Goal: Task Accomplishment & Management: Manage account settings

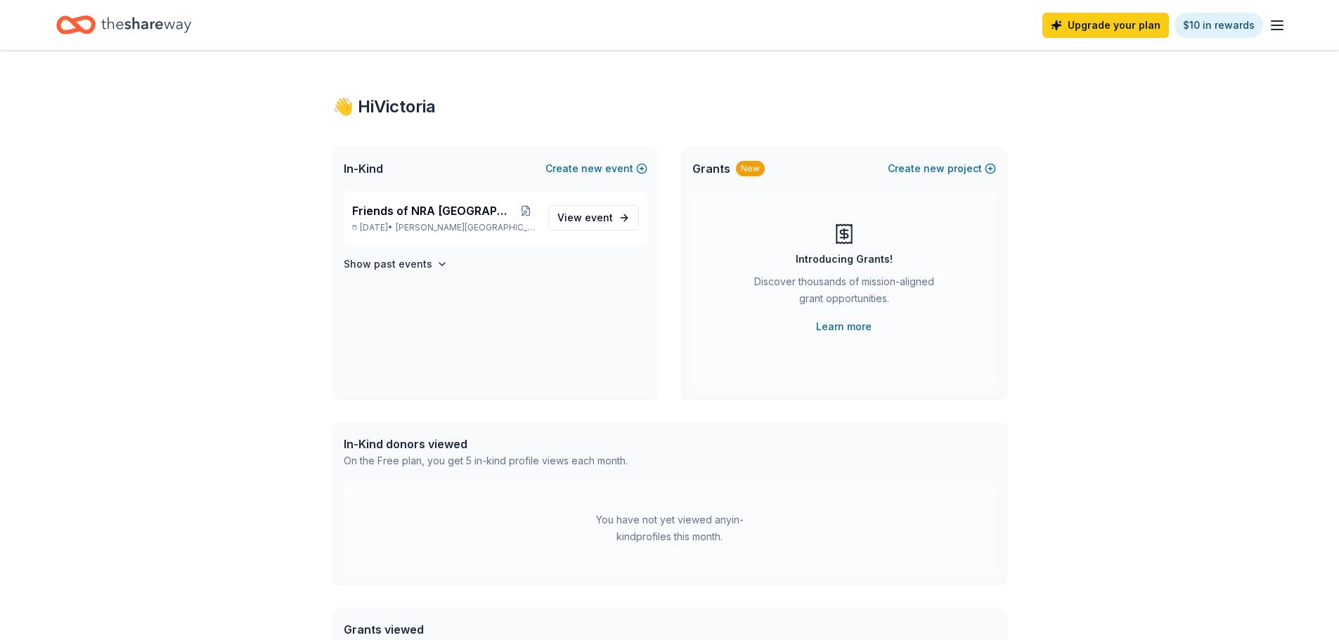
drag, startPoint x: 1193, startPoint y: 336, endPoint x: 1041, endPoint y: 359, distance: 153.5
click at [1193, 334] on div "👋 Hi Victoria In-Kind Create new event Friends of NRA Brazos Valley Apr 03, 202…" at bounding box center [669, 447] width 1339 height 793
click at [610, 217] on span "event" at bounding box center [599, 218] width 28 height 12
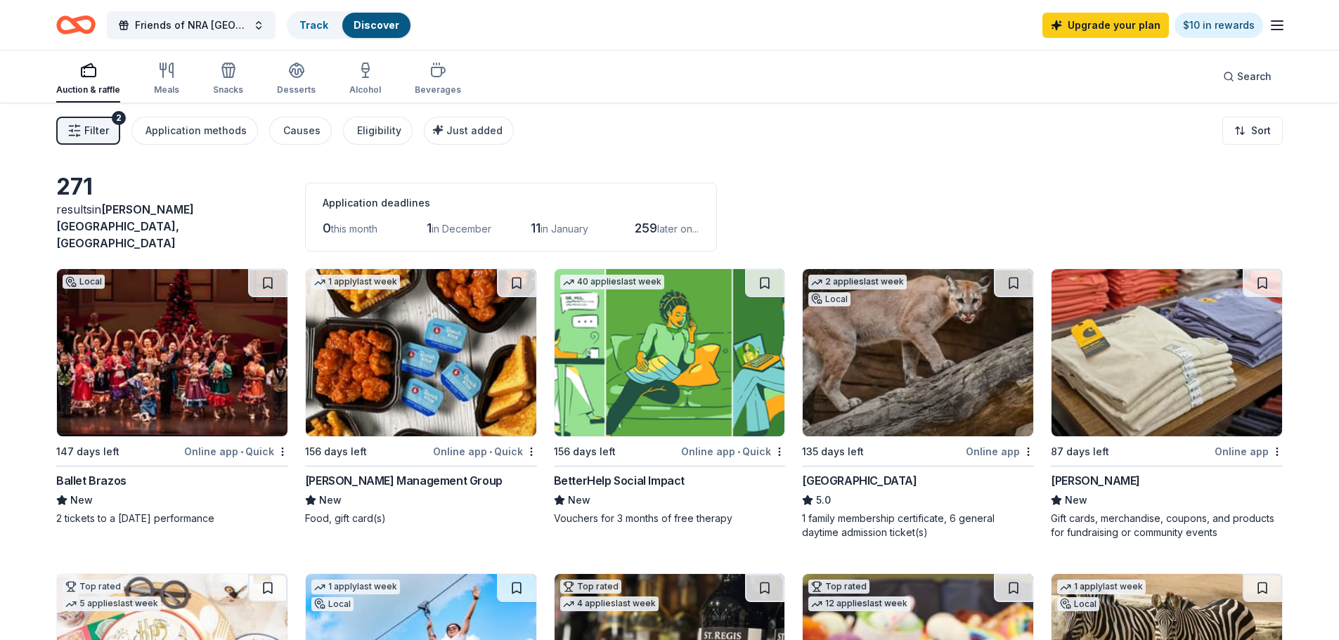
click at [81, 472] on div "Ballet Brazos" at bounding box center [91, 480] width 70 height 17
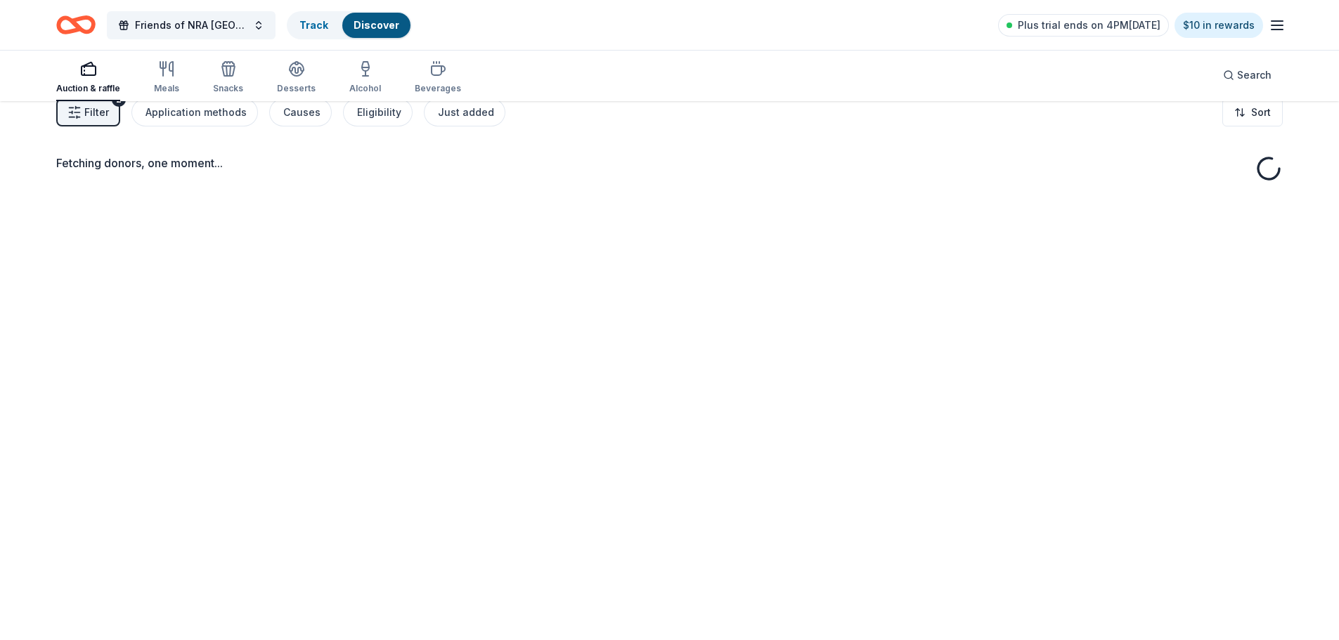
scroll to position [70, 0]
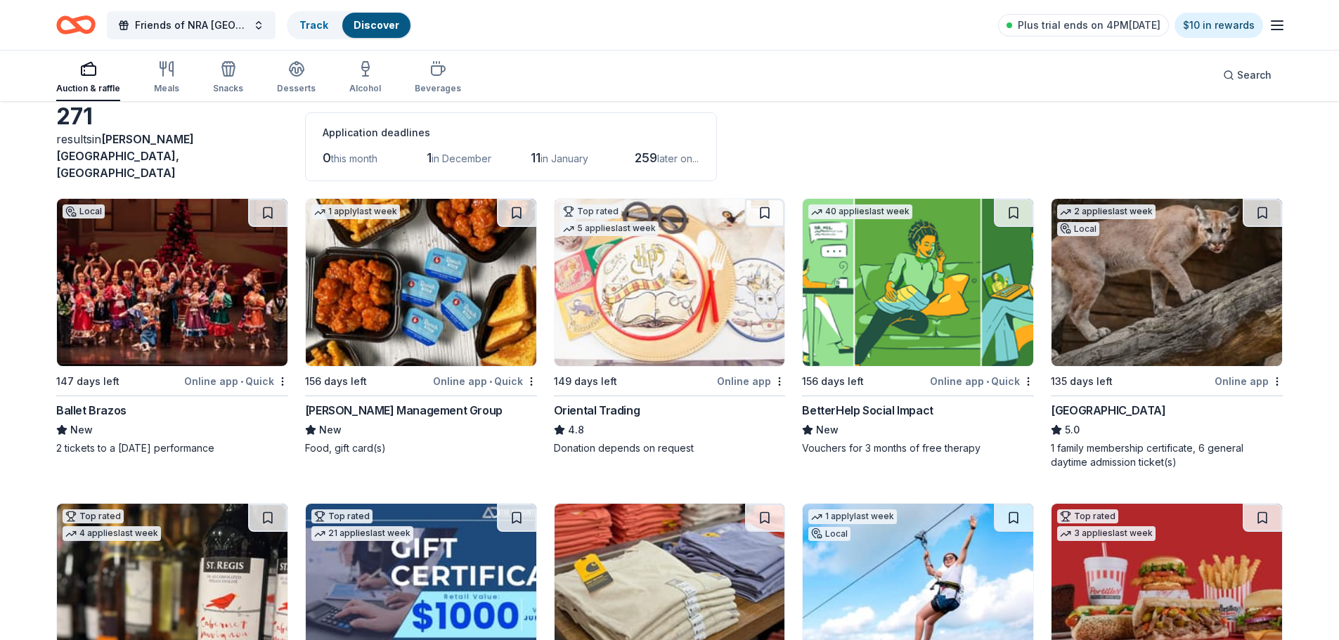
click at [1283, 23] on icon "button" at bounding box center [1276, 25] width 17 height 17
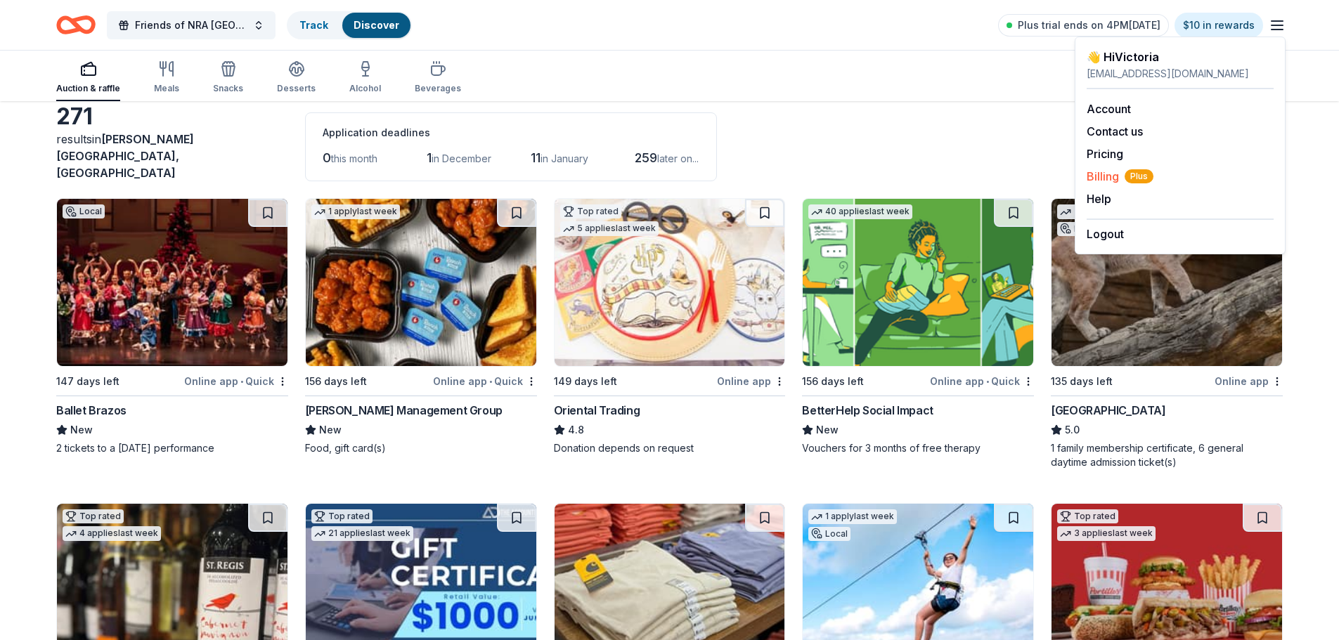
click at [1117, 176] on span "Billing Plus" at bounding box center [1119, 176] width 67 height 17
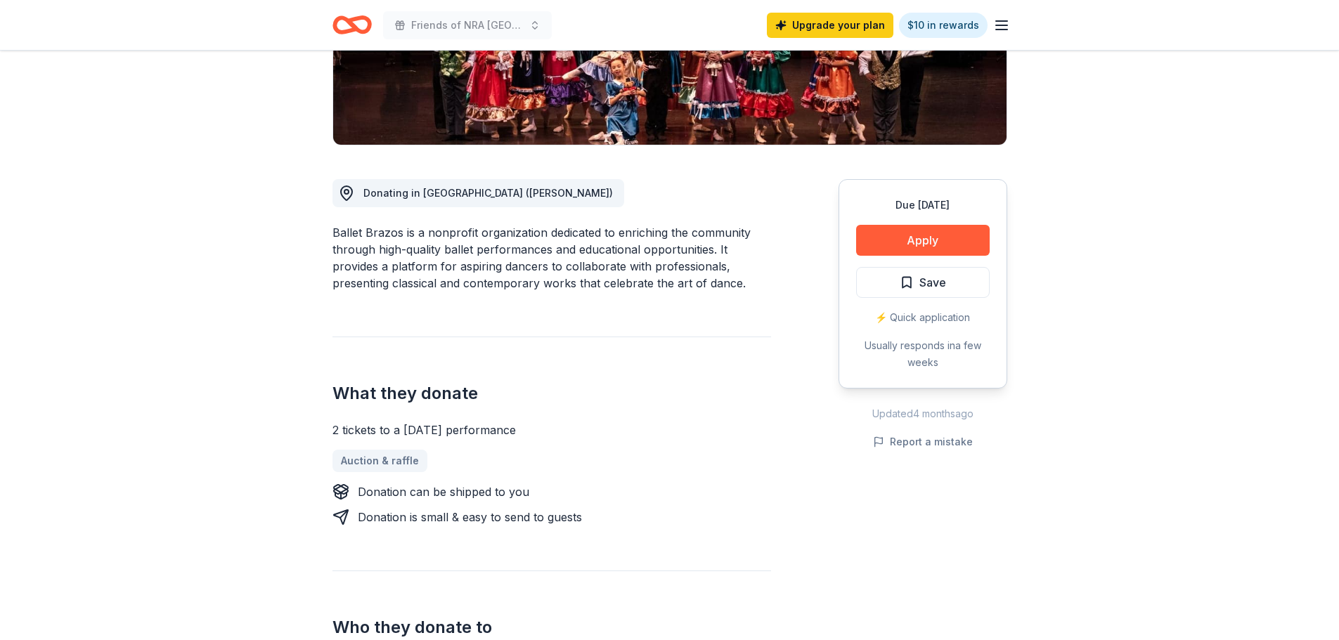
scroll to position [281, 0]
click at [919, 238] on button "Apply" at bounding box center [923, 241] width 134 height 31
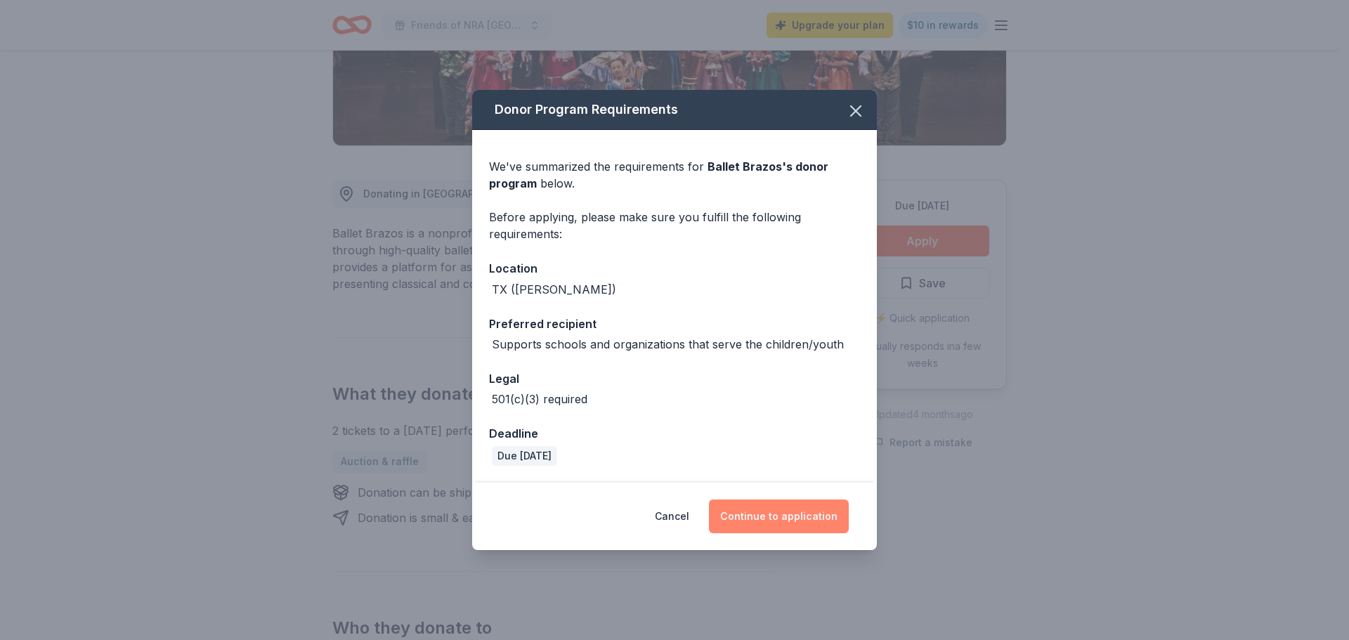
click at [817, 519] on button "Continue to application" at bounding box center [779, 517] width 140 height 34
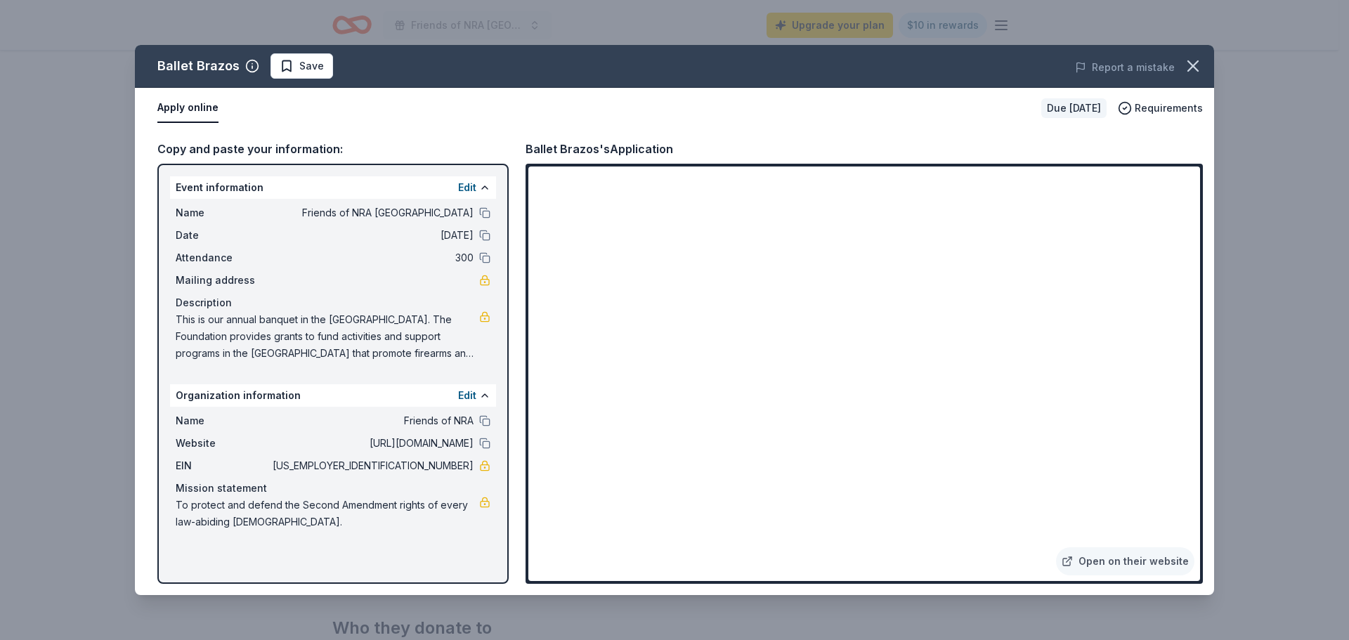
click at [469, 355] on span "This is our annual banquet in the Brazos Valley. The Foundation provides grants…" at bounding box center [328, 336] width 304 height 51
click at [481, 317] on link at bounding box center [484, 316] width 11 height 11
click at [447, 357] on span "This is our annual banquet in the Brazos Valley. The Foundation provides grants…" at bounding box center [328, 336] width 304 height 51
drag, startPoint x: 183, startPoint y: 316, endPoint x: 379, endPoint y: 345, distance: 198.9
click at [417, 347] on span "This is our annual banquet in the Brazos Valley. The Foundation provides grants…" at bounding box center [328, 336] width 304 height 51
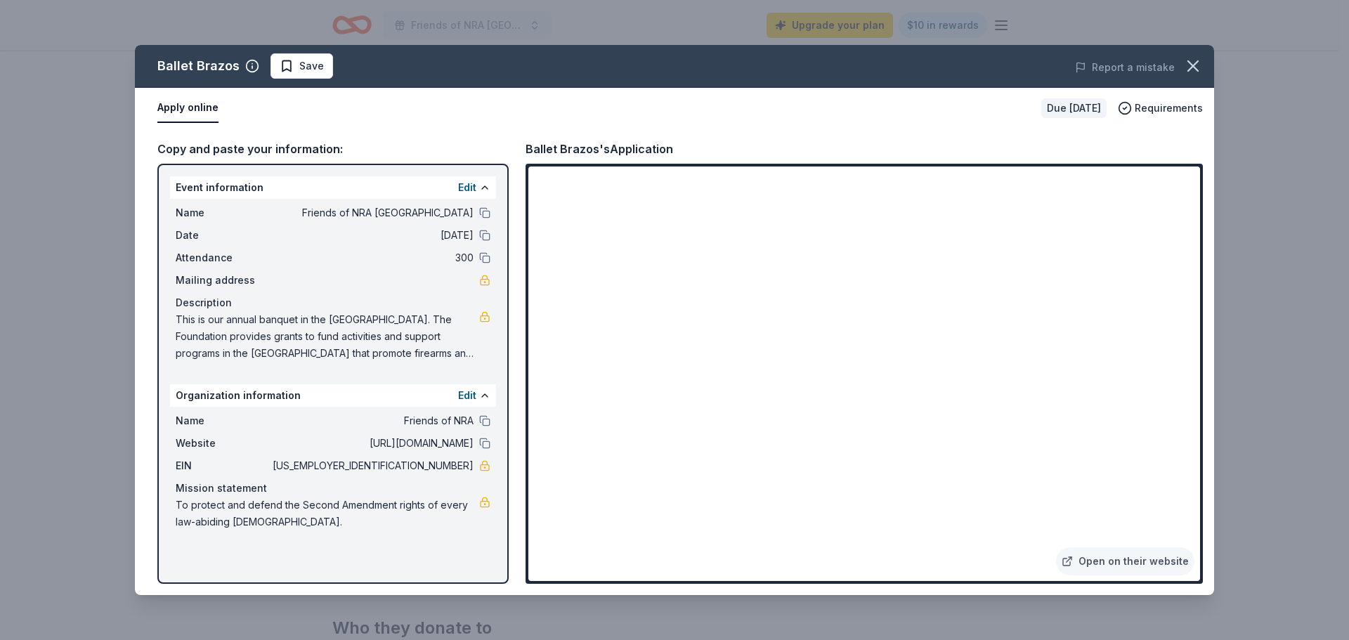
drag, startPoint x: 182, startPoint y: 316, endPoint x: 330, endPoint y: 339, distance: 149.5
click at [330, 339] on span "This is our annual banquet in the Brazos Valley. The Foundation provides grants…" at bounding box center [328, 336] width 304 height 51
drag, startPoint x: 330, startPoint y: 339, endPoint x: 361, endPoint y: 336, distance: 31.8
click at [330, 339] on span "This is our annual banquet in the Brazos Valley. The Foundation provides grants…" at bounding box center [328, 336] width 304 height 51
click at [487, 320] on link at bounding box center [484, 316] width 11 height 11
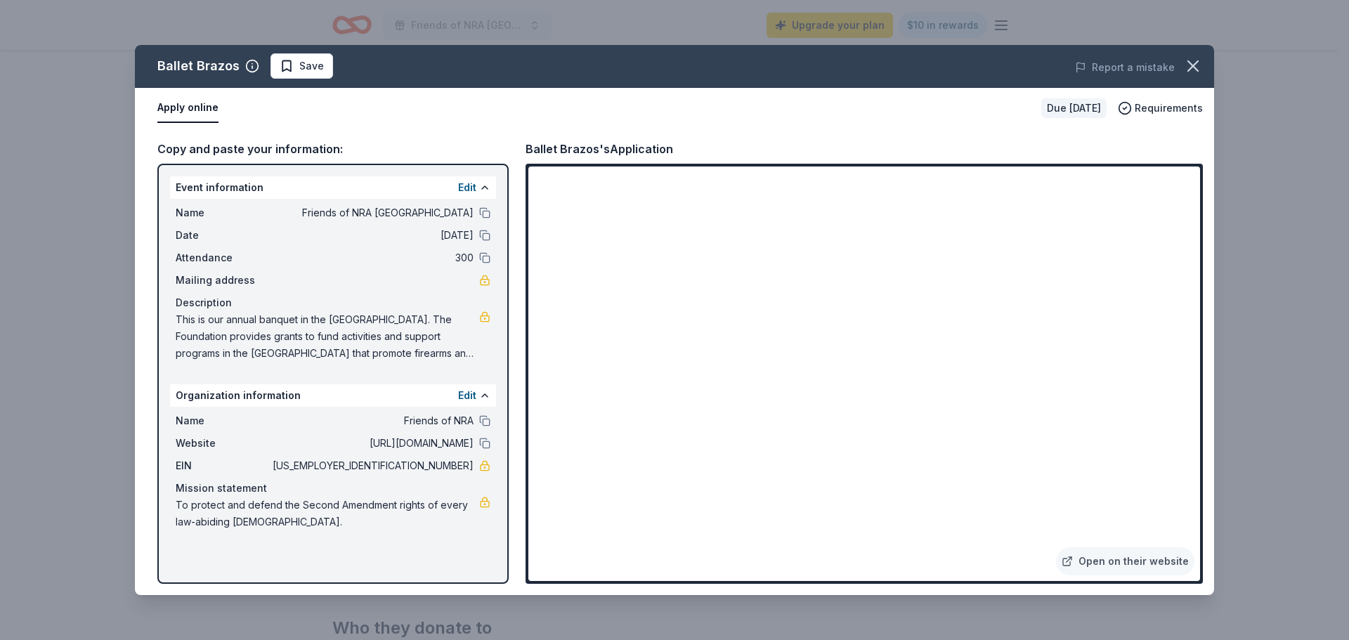
drag, startPoint x: 417, startPoint y: 340, endPoint x: 387, endPoint y: 355, distance: 33.6
click at [387, 355] on span "This is our annual banquet in the Brazos Valley. The Foundation provides grants…" at bounding box center [328, 336] width 304 height 51
drag, startPoint x: 387, startPoint y: 355, endPoint x: 231, endPoint y: 327, distance: 158.5
click at [230, 328] on span "This is our annual banquet in the Brazos Valley. The Foundation provides grants…" at bounding box center [328, 336] width 304 height 51
click at [240, 303] on div "Description" at bounding box center [333, 302] width 315 height 17
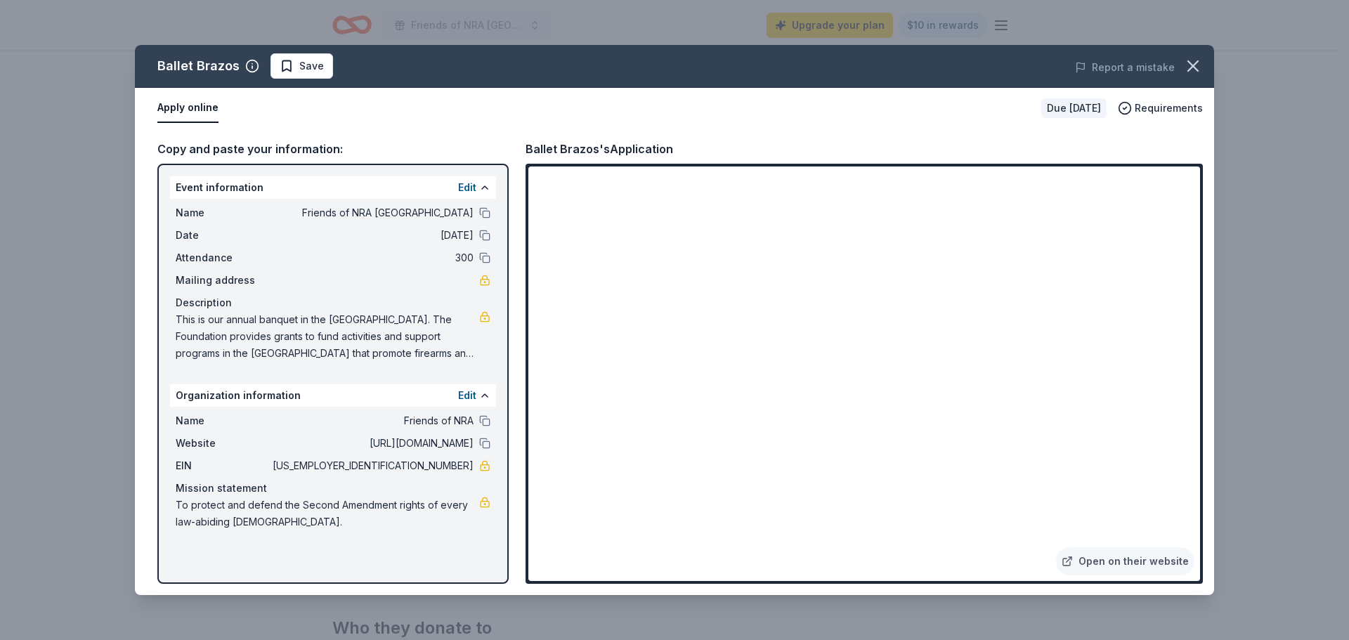
click at [245, 301] on div "Description" at bounding box center [333, 302] width 315 height 17
click at [375, 344] on span "This is our annual banquet in the Brazos Valley. The Foundation provides grants…" at bounding box center [328, 336] width 304 height 51
drag, startPoint x: 313, startPoint y: 334, endPoint x: 197, endPoint y: 307, distance: 119.7
click at [197, 315] on span "This is our annual banquet in the Brazos Valley. The Foundation provides grants…" at bounding box center [328, 336] width 304 height 51
click at [174, 110] on button "Apply online" at bounding box center [187, 108] width 61 height 30
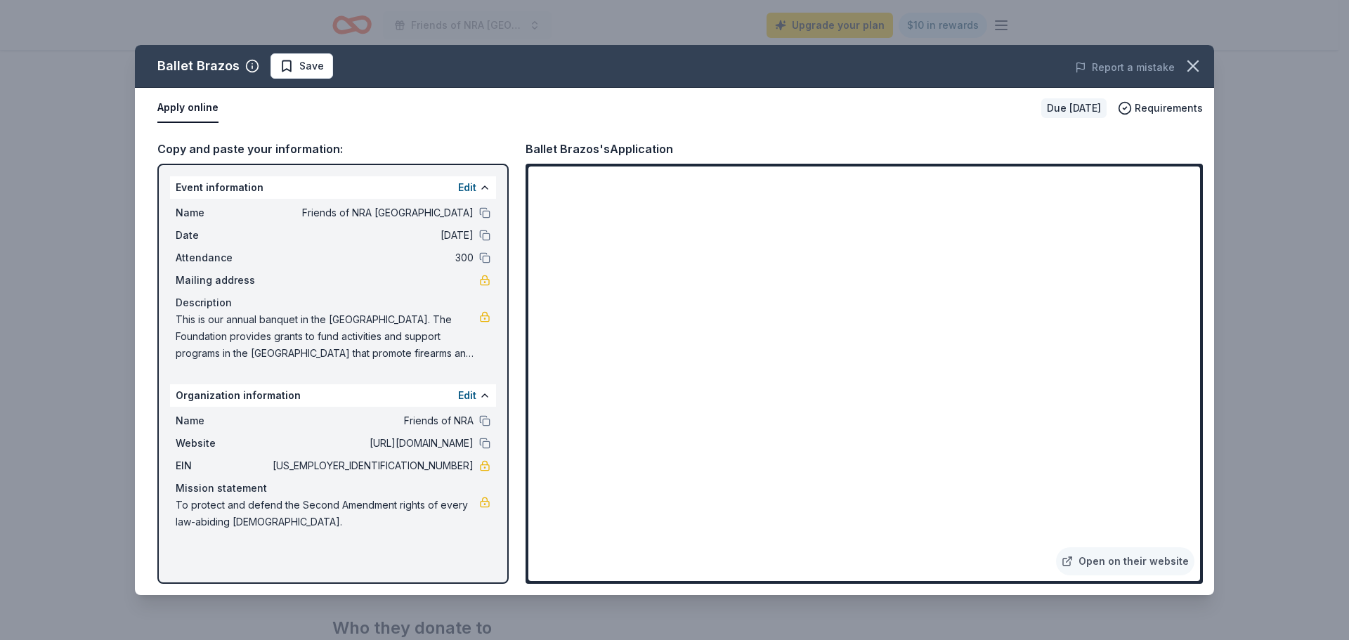
click at [197, 110] on button "Apply online" at bounding box center [187, 108] width 61 height 30
click at [198, 111] on button "Apply online" at bounding box center [187, 108] width 61 height 30
click at [198, 112] on button "Apply online" at bounding box center [187, 108] width 61 height 30
drag, startPoint x: 1196, startPoint y: 63, endPoint x: 1270, endPoint y: 261, distance: 211.5
click at [1195, 65] on icon "button" at bounding box center [1193, 66] width 10 height 10
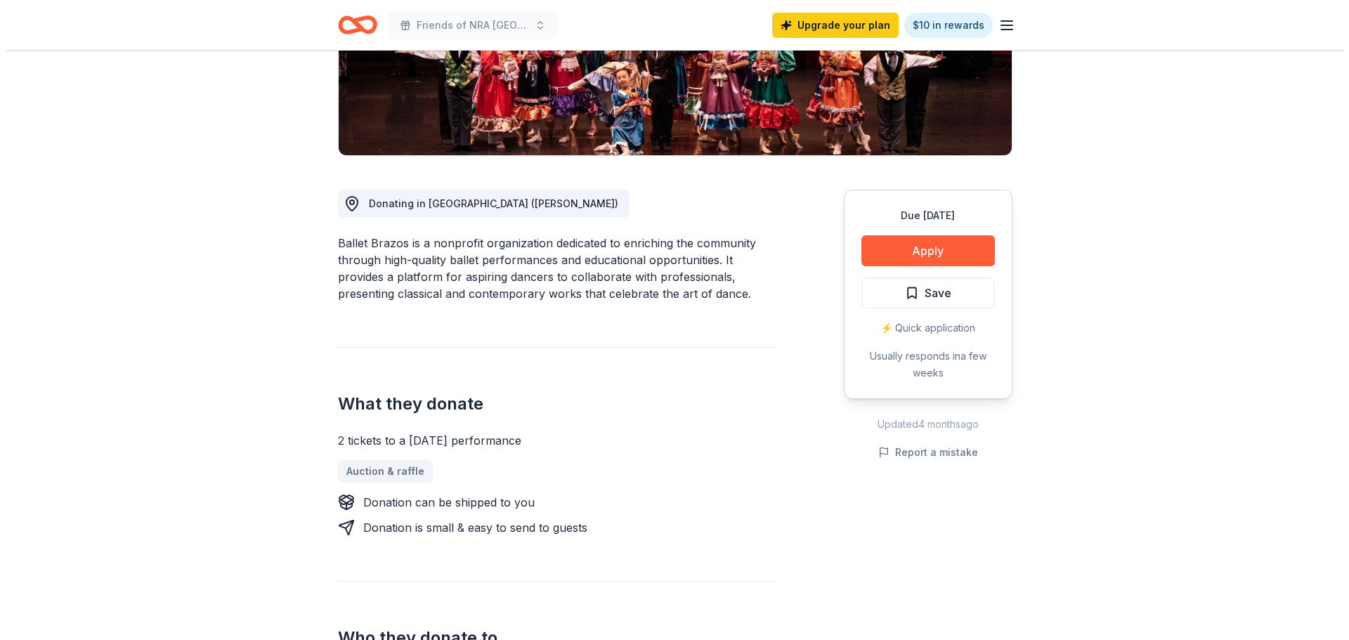
scroll to position [0, 0]
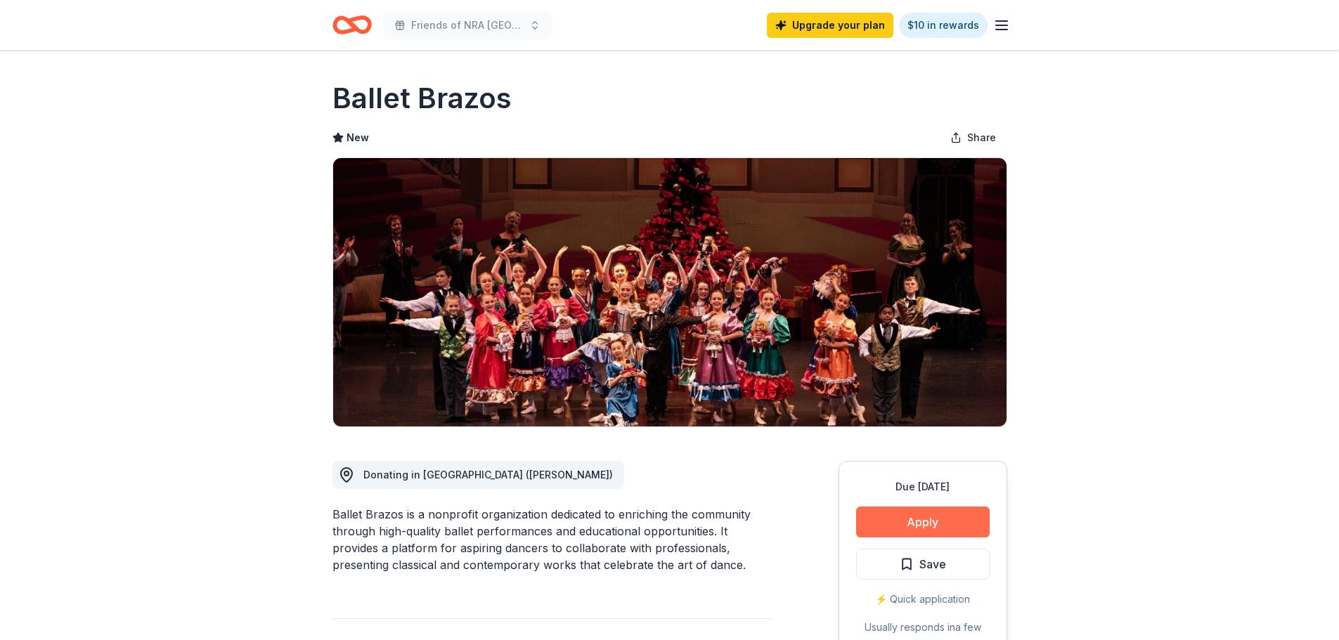
click at [911, 524] on button "Apply" at bounding box center [923, 522] width 134 height 31
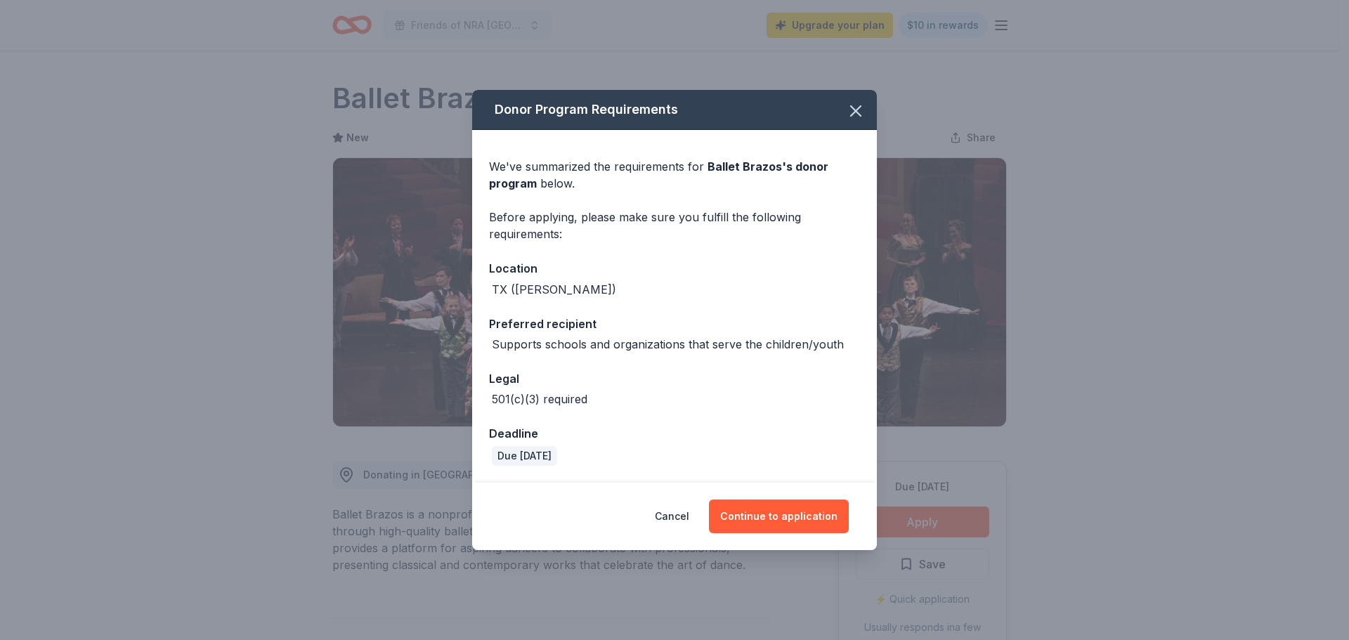
click at [788, 535] on div "Cancel Continue to application" at bounding box center [674, 516] width 405 height 67
click at [788, 518] on button "Continue to application" at bounding box center [779, 517] width 140 height 34
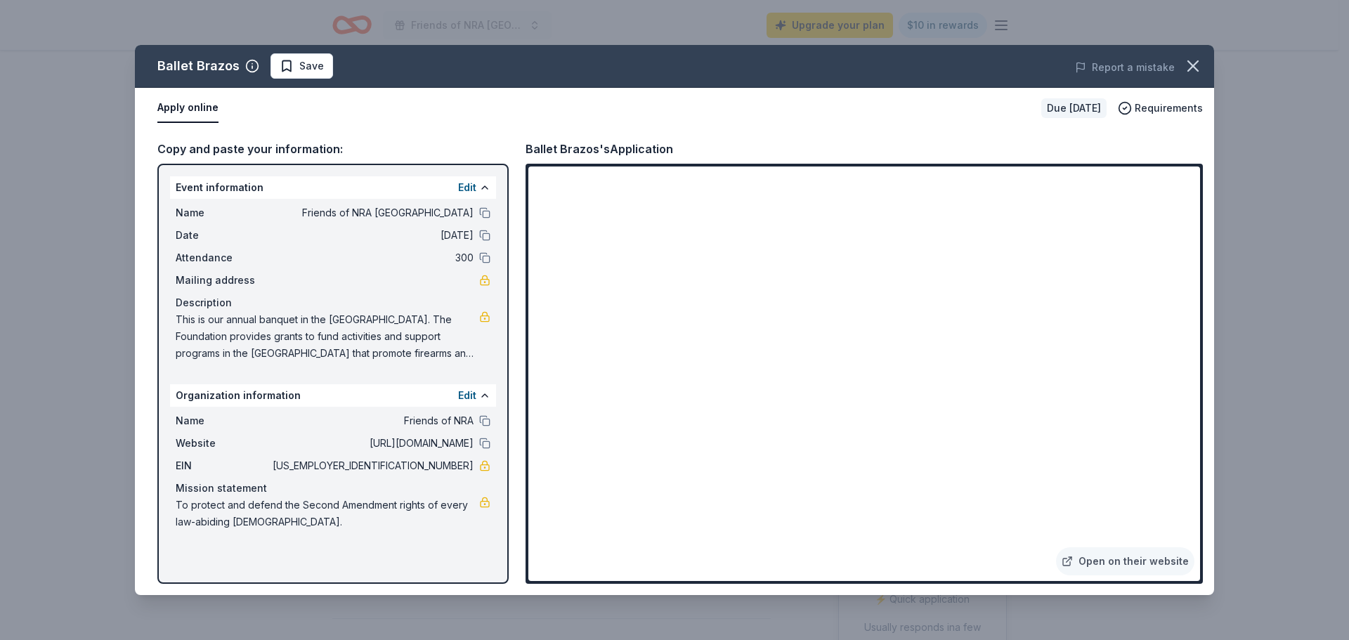
drag, startPoint x: 404, startPoint y: 417, endPoint x: 445, endPoint y: 425, distance: 41.6
click at [441, 425] on span "Friends of NRA" at bounding box center [372, 420] width 204 height 17
click at [486, 424] on button at bounding box center [484, 420] width 11 height 11
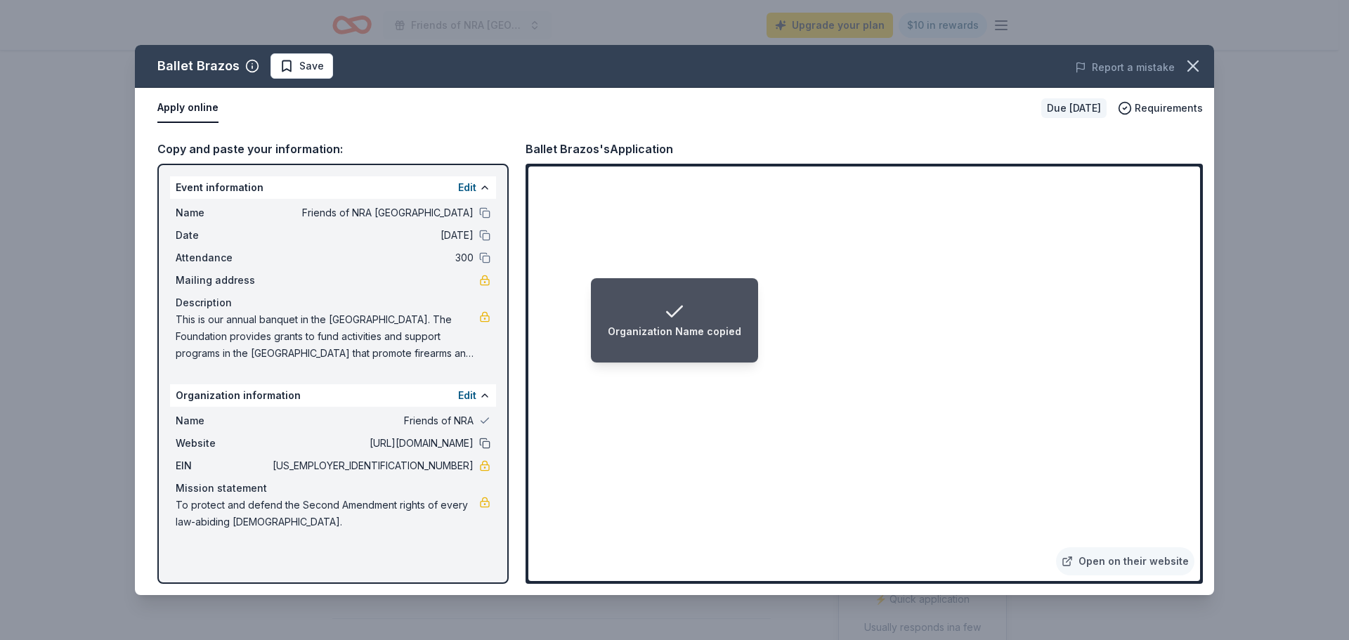
click at [485, 443] on button at bounding box center [484, 443] width 11 height 11
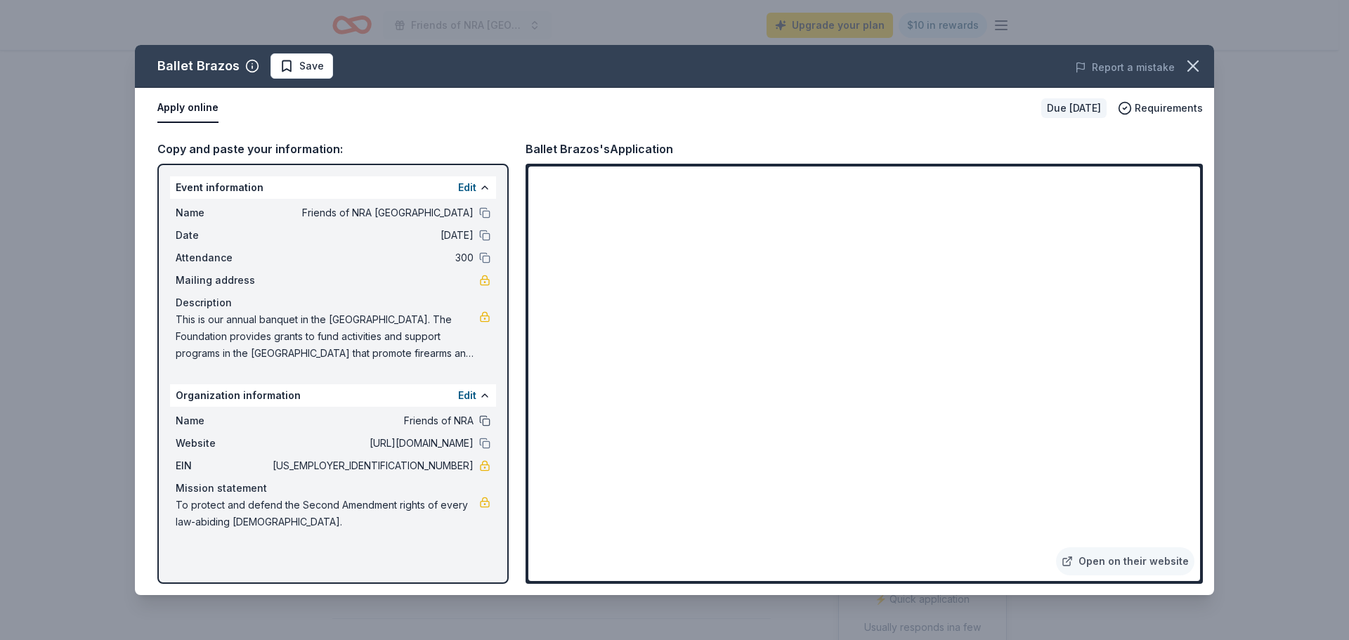
click at [481, 423] on button at bounding box center [484, 420] width 11 height 11
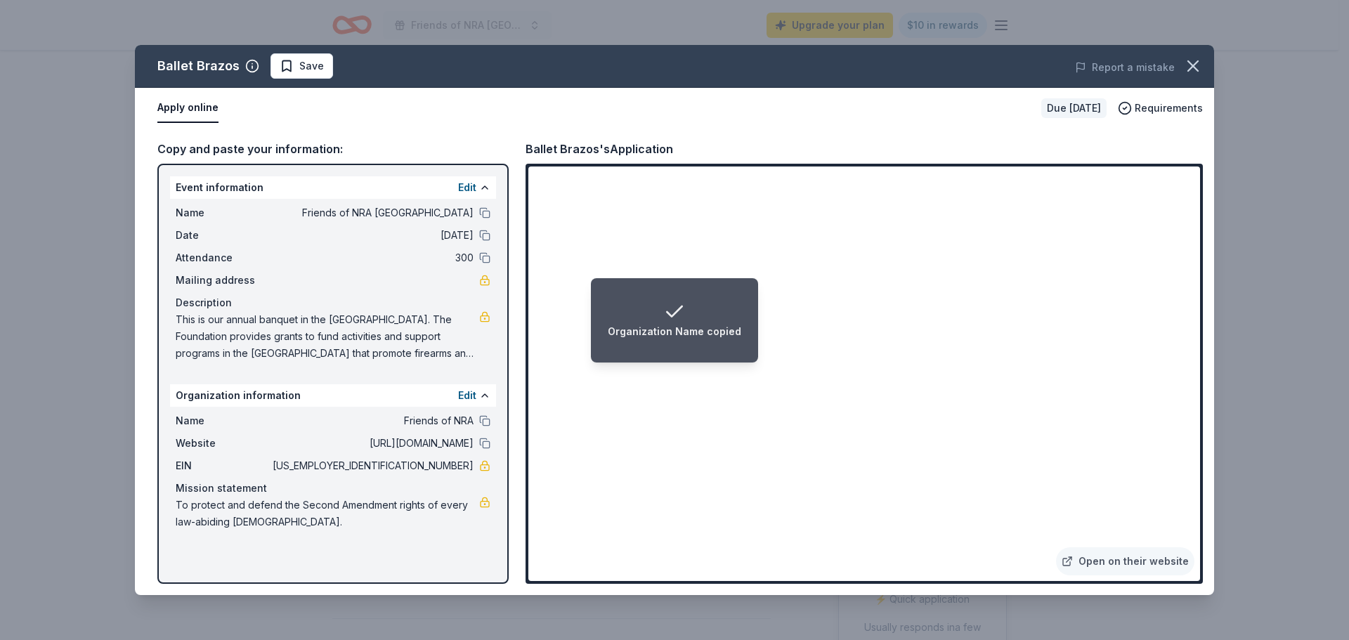
drag, startPoint x: 414, startPoint y: 464, endPoint x: 446, endPoint y: 467, distance: 31.7
click at [446, 467] on span "52-1710886" at bounding box center [372, 465] width 204 height 17
drag, startPoint x: 419, startPoint y: 462, endPoint x: 568, endPoint y: 472, distance: 149.3
click at [469, 475] on div "Name Friends of NRA Website https://www.nrafoundation.org/ EIN 52-1710886 Missi…" at bounding box center [333, 471] width 326 height 129
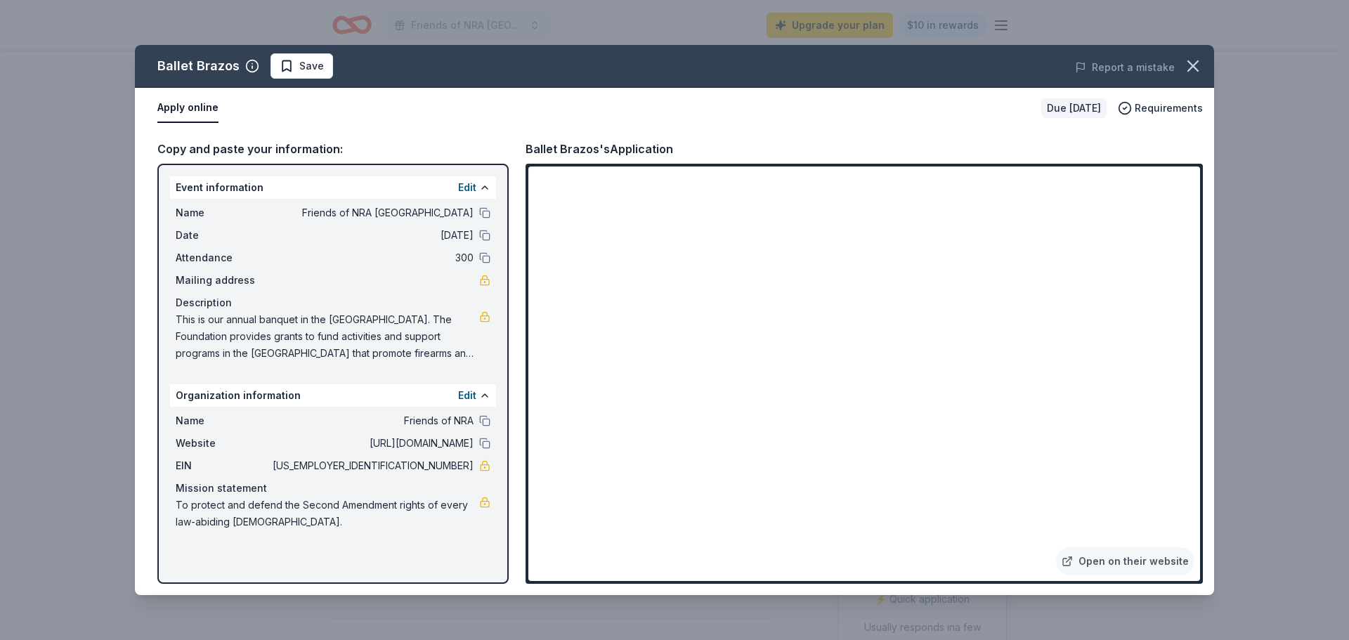
click at [461, 351] on span "This is our annual banquet in the Brazos Valley. The Foundation provides grants…" at bounding box center [328, 336] width 304 height 51
click at [483, 319] on link at bounding box center [484, 316] width 11 height 11
click at [207, 110] on button "Apply online" at bounding box center [187, 108] width 61 height 30
click at [483, 505] on link at bounding box center [484, 502] width 11 height 11
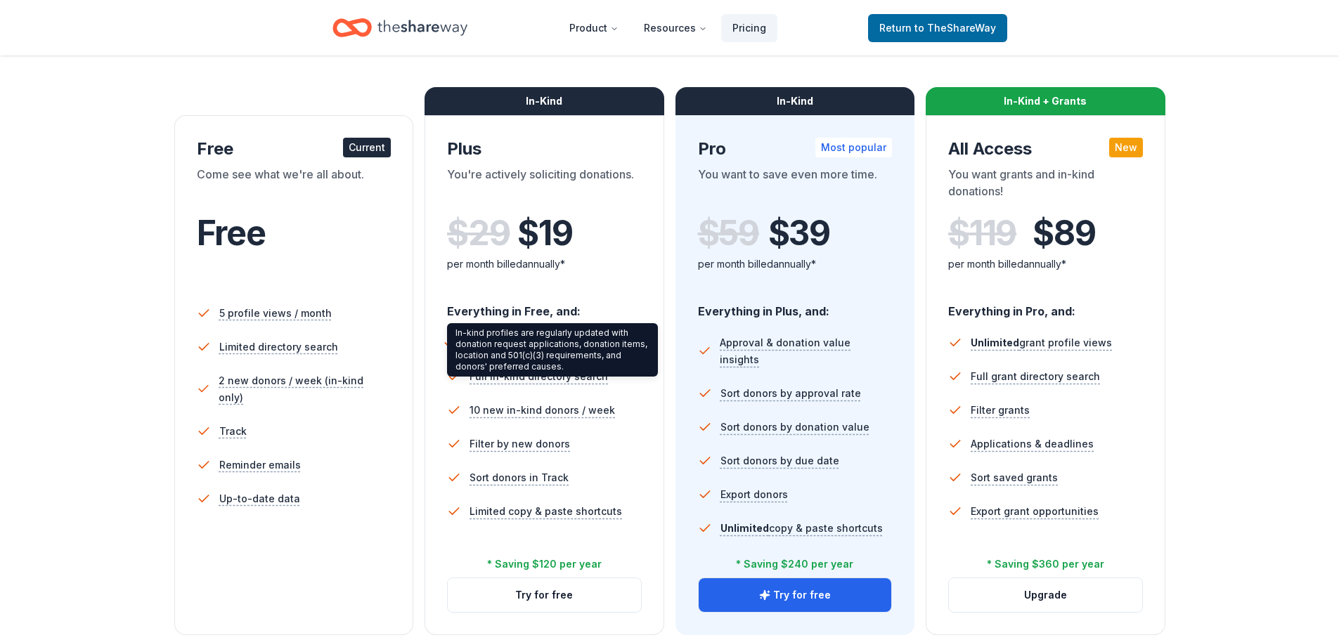
scroll to position [211, 0]
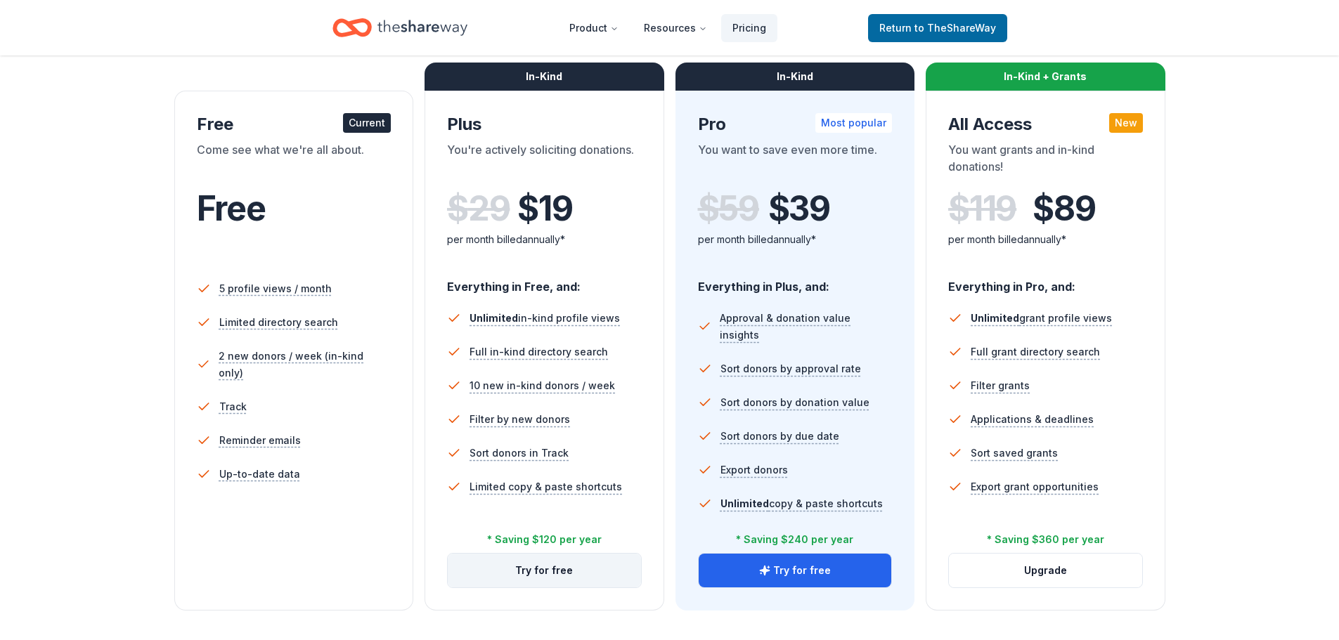
click at [540, 580] on button "Try for free" at bounding box center [544, 571] width 193 height 34
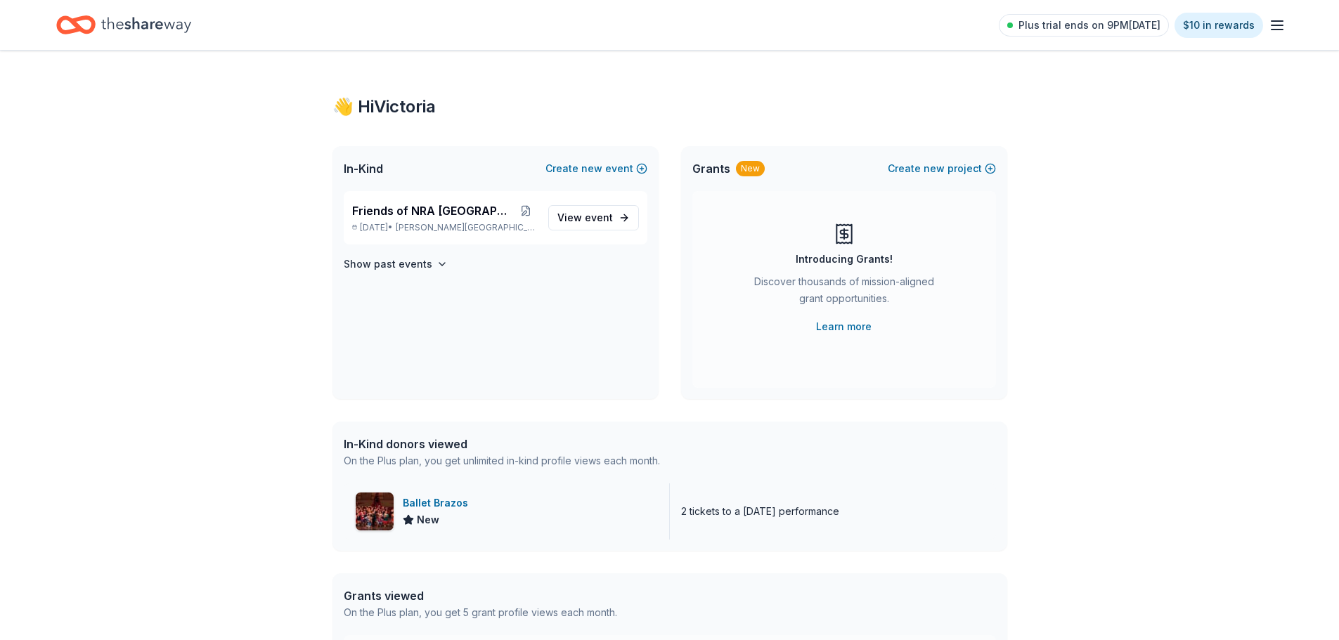
click at [795, 503] on div "2 tickets to a [DATE] performance" at bounding box center [760, 511] width 158 height 17
click at [436, 503] on div "Ballet Brazos" at bounding box center [438, 503] width 71 height 17
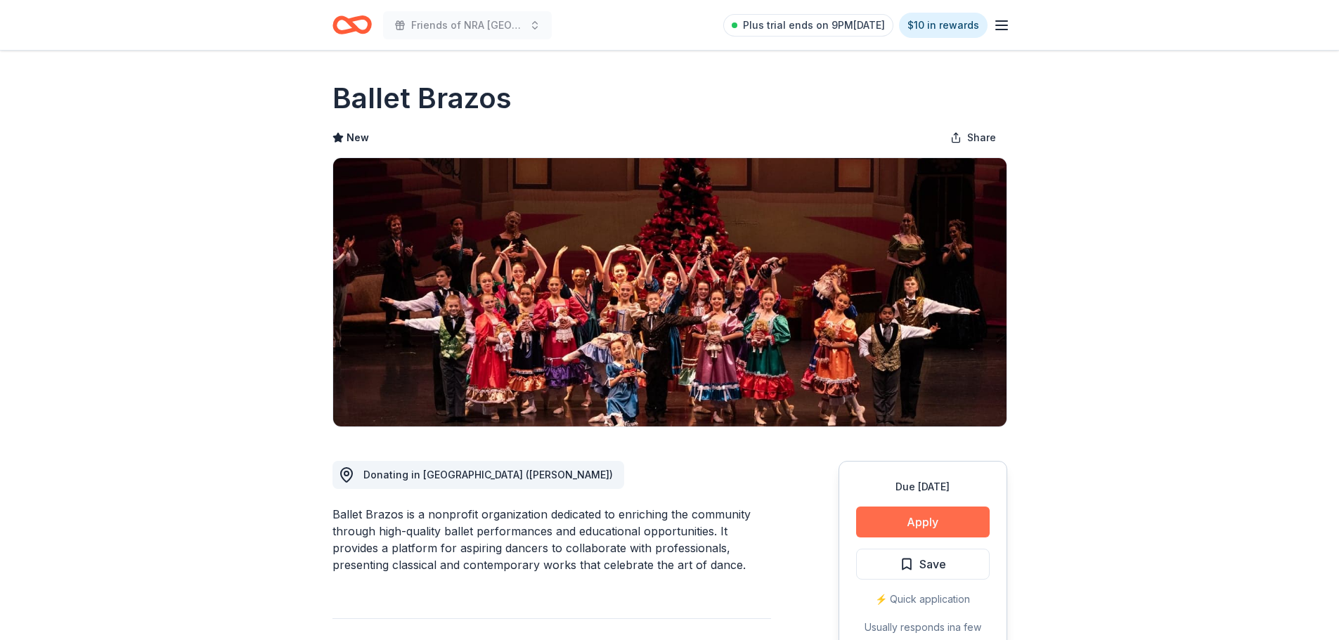
click at [927, 517] on button "Apply" at bounding box center [923, 522] width 134 height 31
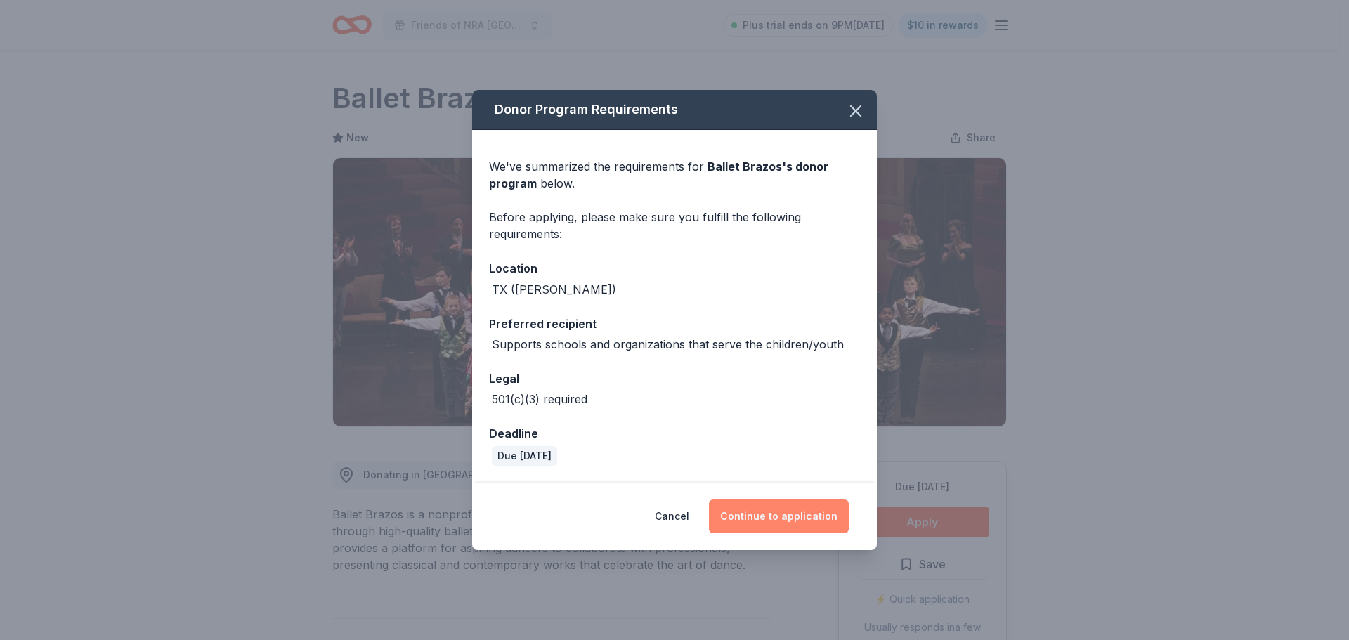
click at [786, 502] on button "Continue to application" at bounding box center [779, 517] width 140 height 34
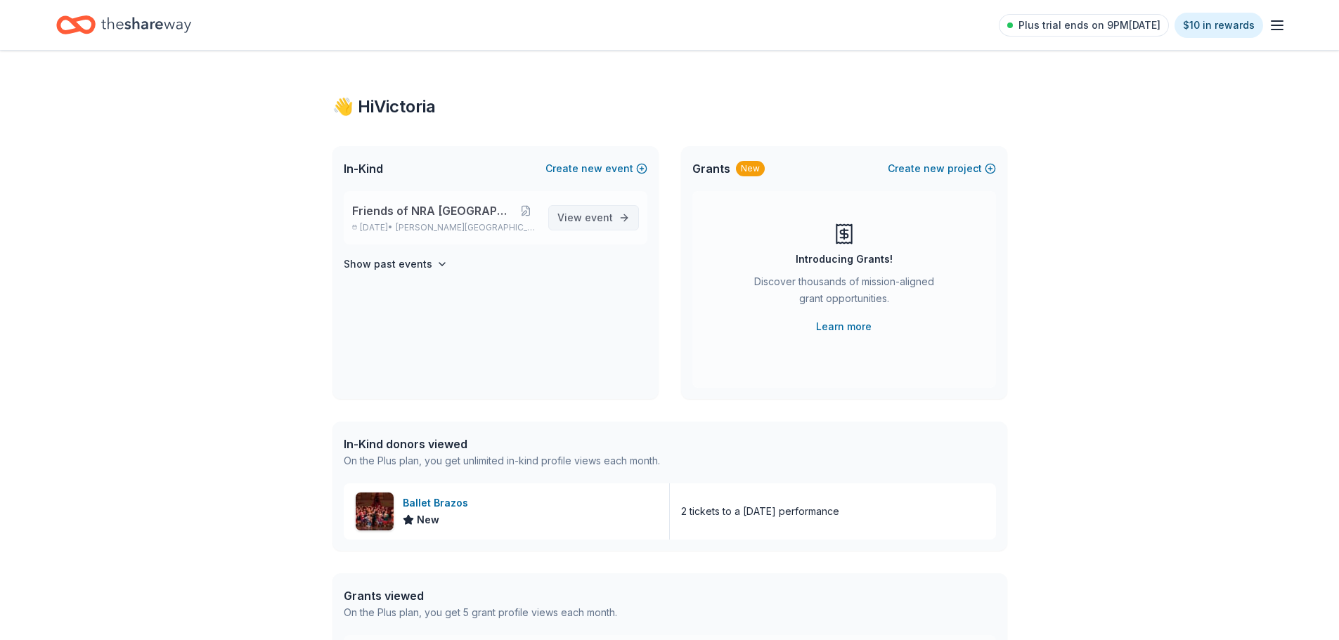
click at [609, 223] on span "event" at bounding box center [599, 218] width 28 height 12
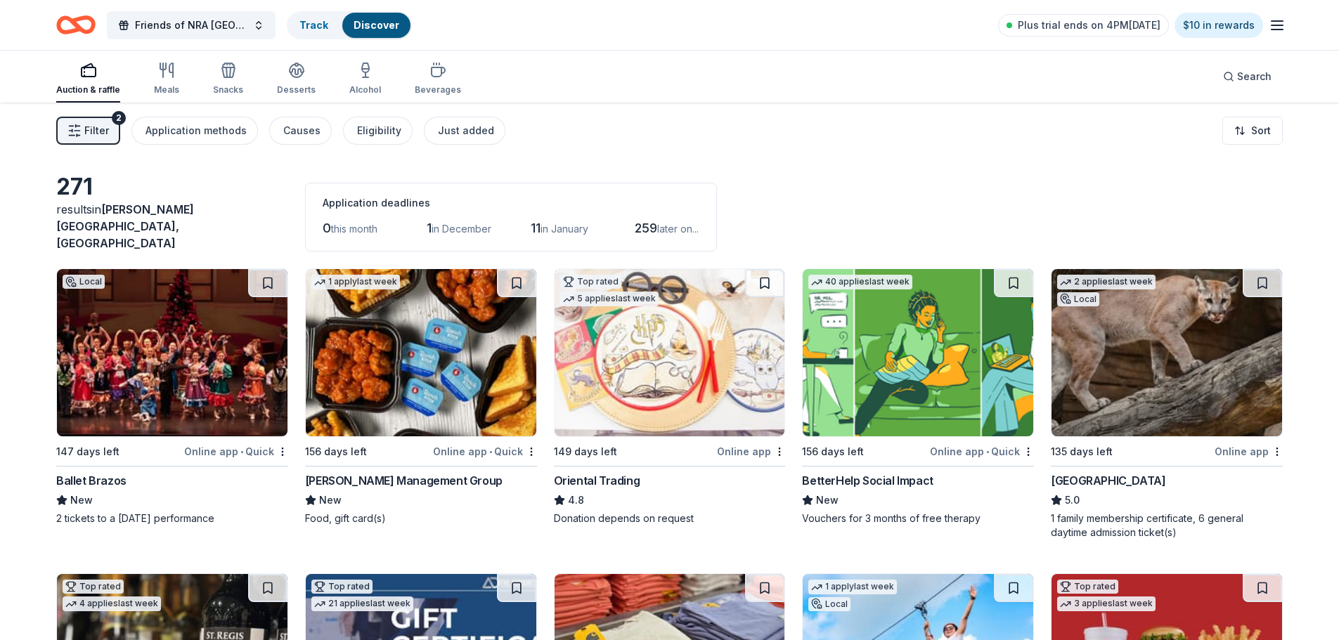
click at [1281, 25] on line "button" at bounding box center [1276, 25] width 11 height 0
click at [1109, 110] on link "Account" at bounding box center [1108, 109] width 44 height 14
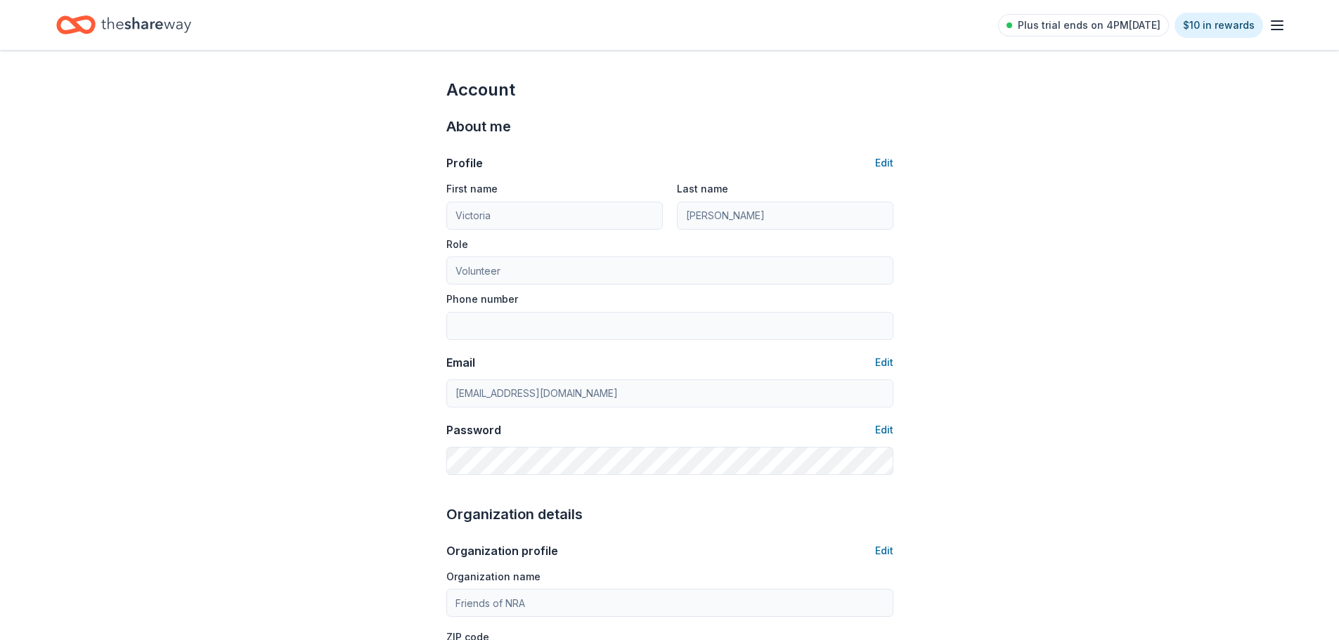
click at [1280, 17] on icon "button" at bounding box center [1276, 25] width 17 height 17
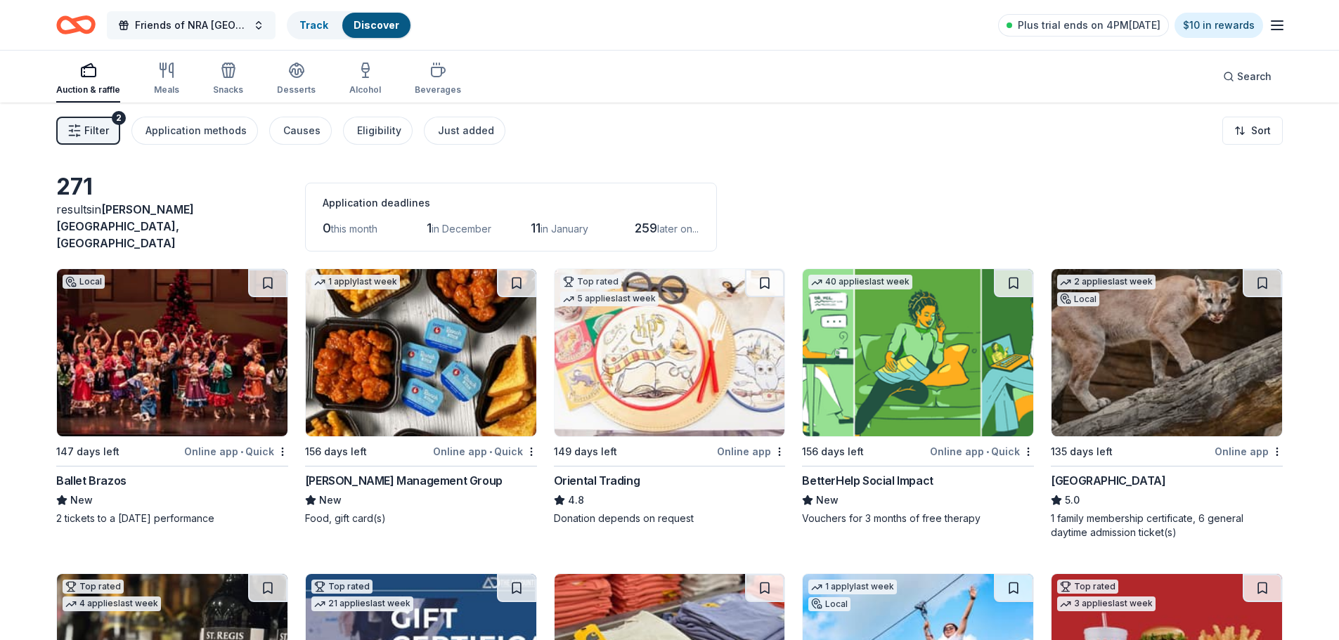
click at [249, 30] on button "Friends of NRA [GEOGRAPHIC_DATA]" at bounding box center [191, 25] width 169 height 28
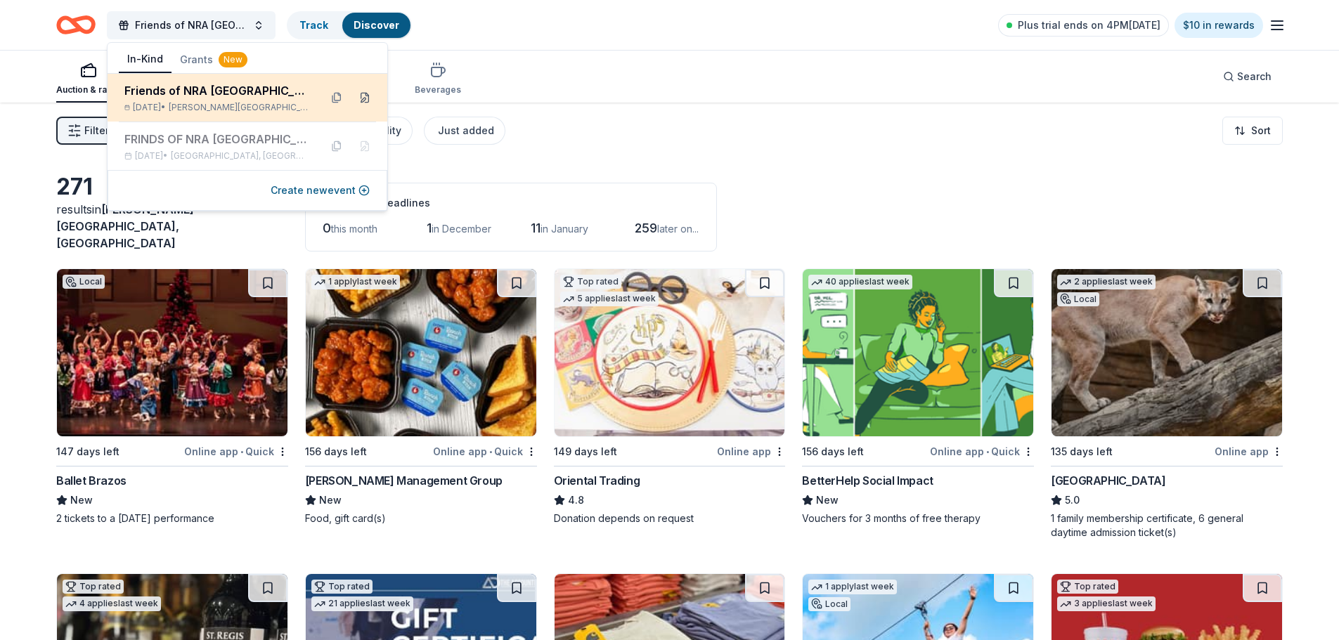
click at [361, 98] on button at bounding box center [364, 97] width 22 height 22
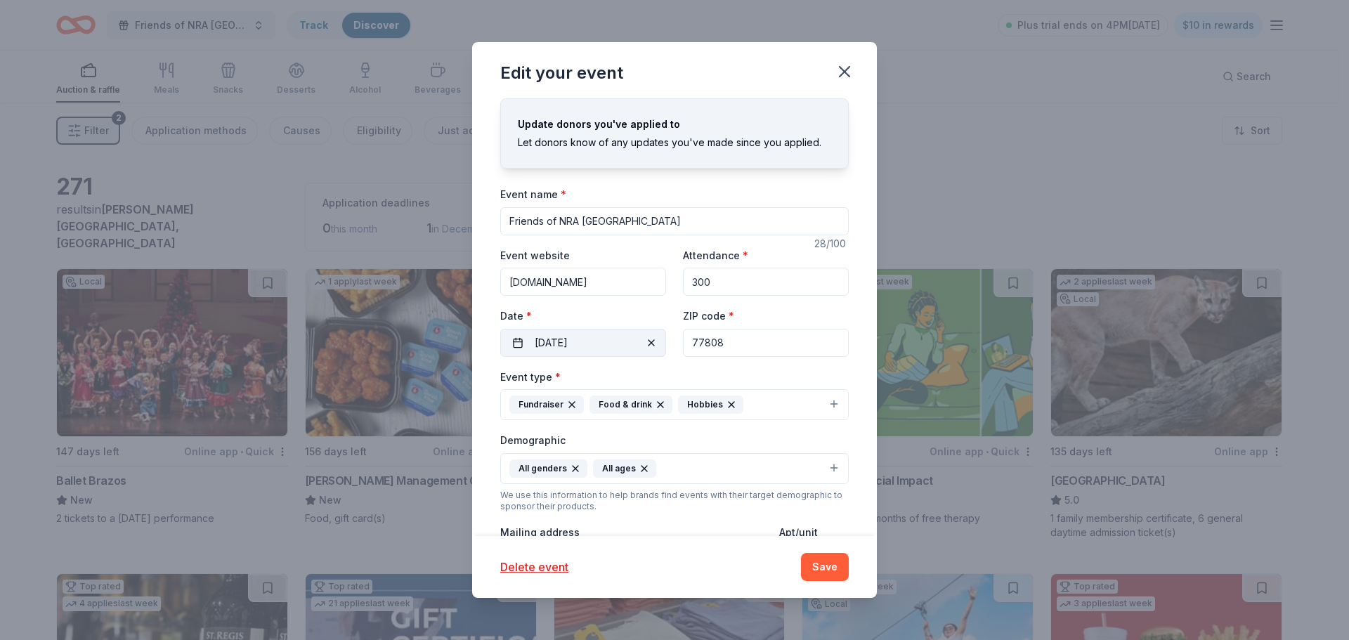
drag, startPoint x: 605, startPoint y: 338, endPoint x: 548, endPoint y: 342, distance: 57.0
click at [548, 342] on button "04/03/2026" at bounding box center [583, 343] width 166 height 28
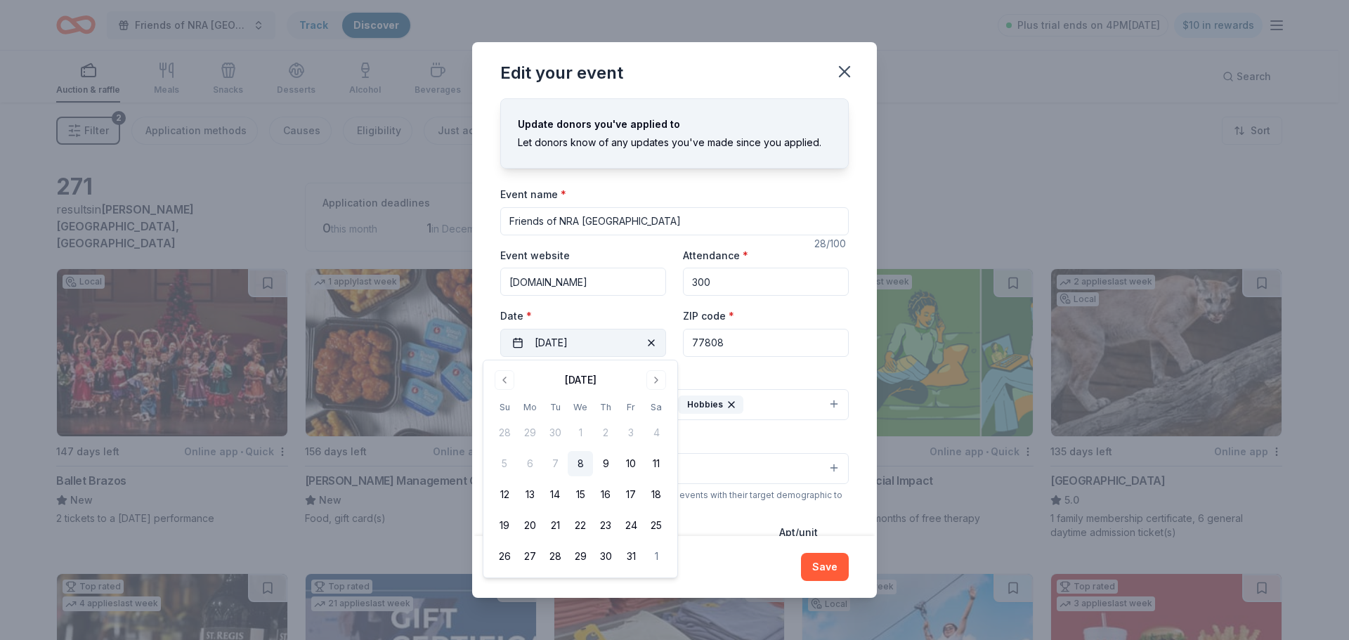
click at [548, 342] on button "04/03/2026" at bounding box center [583, 343] width 166 height 28
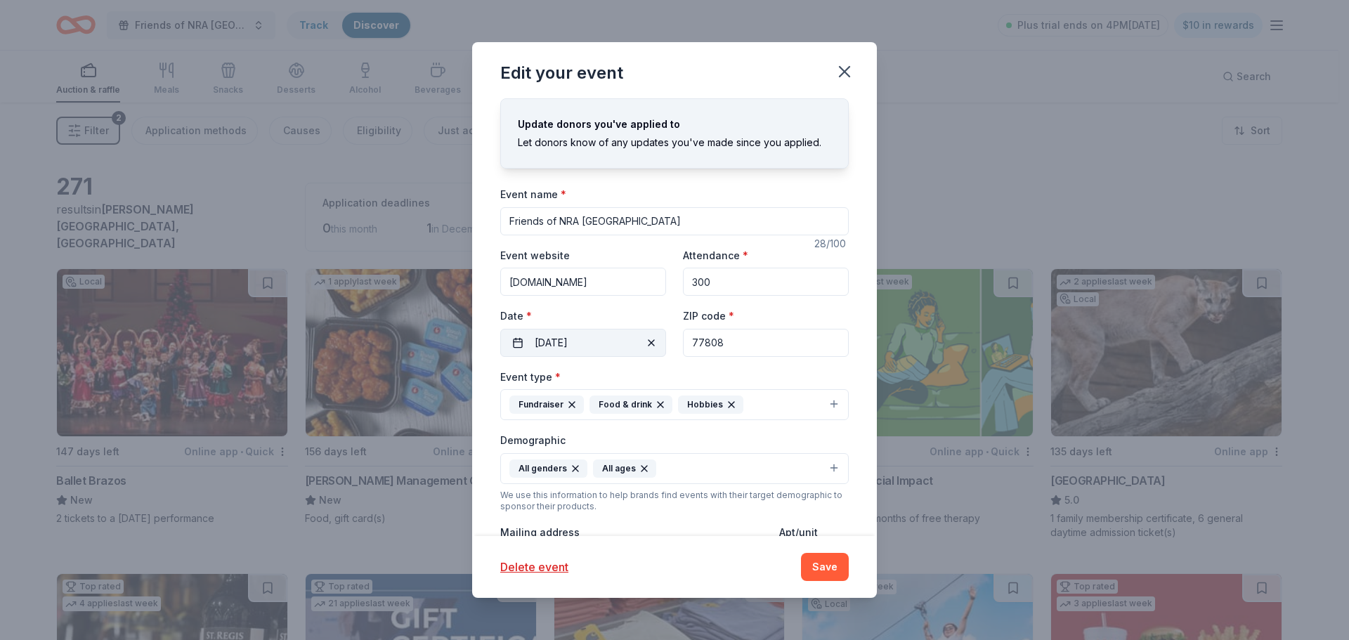
click at [548, 342] on button "04/03/2026" at bounding box center [583, 343] width 166 height 28
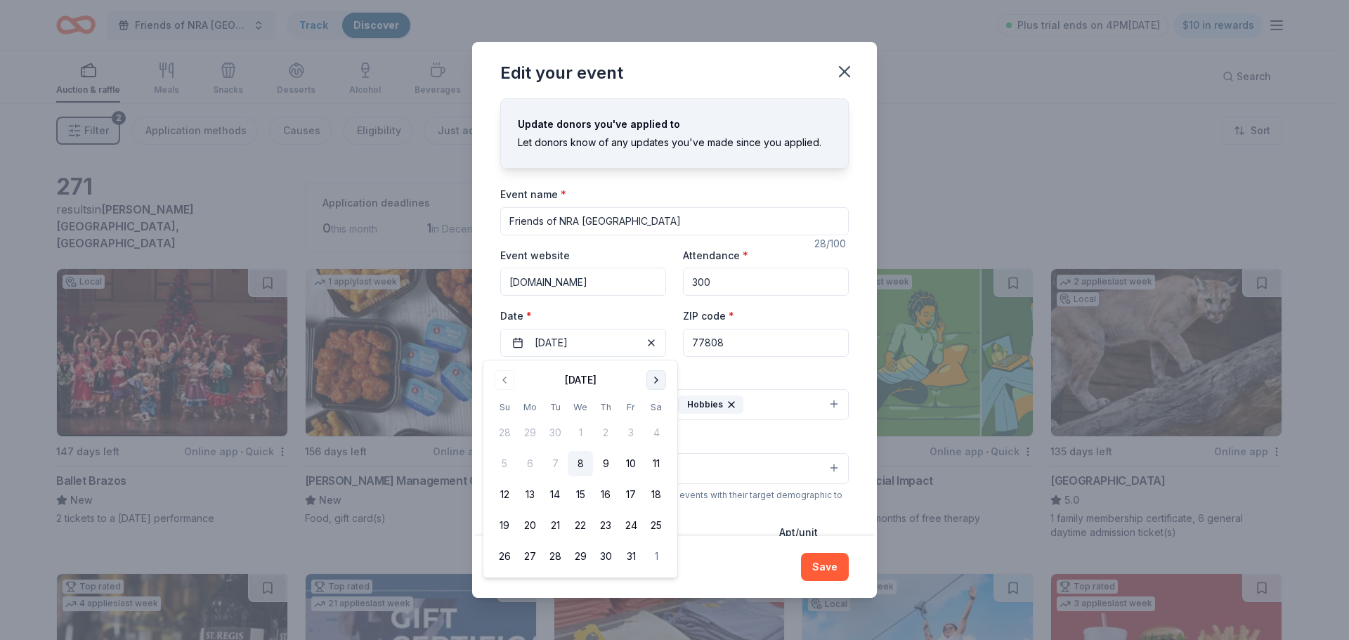
click at [659, 379] on button "Go to next month" at bounding box center [656, 380] width 20 height 20
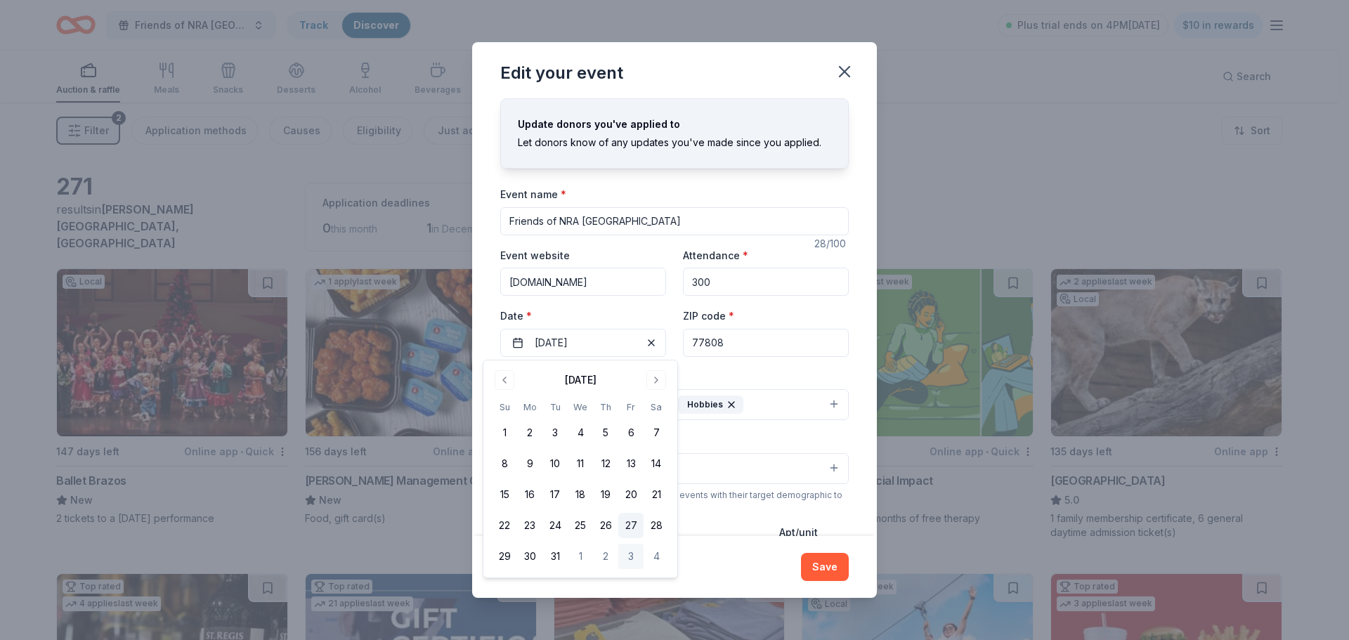
click at [626, 523] on button "27" at bounding box center [630, 525] width 25 height 25
click at [720, 560] on div "Delete event" at bounding box center [642, 567] width 284 height 17
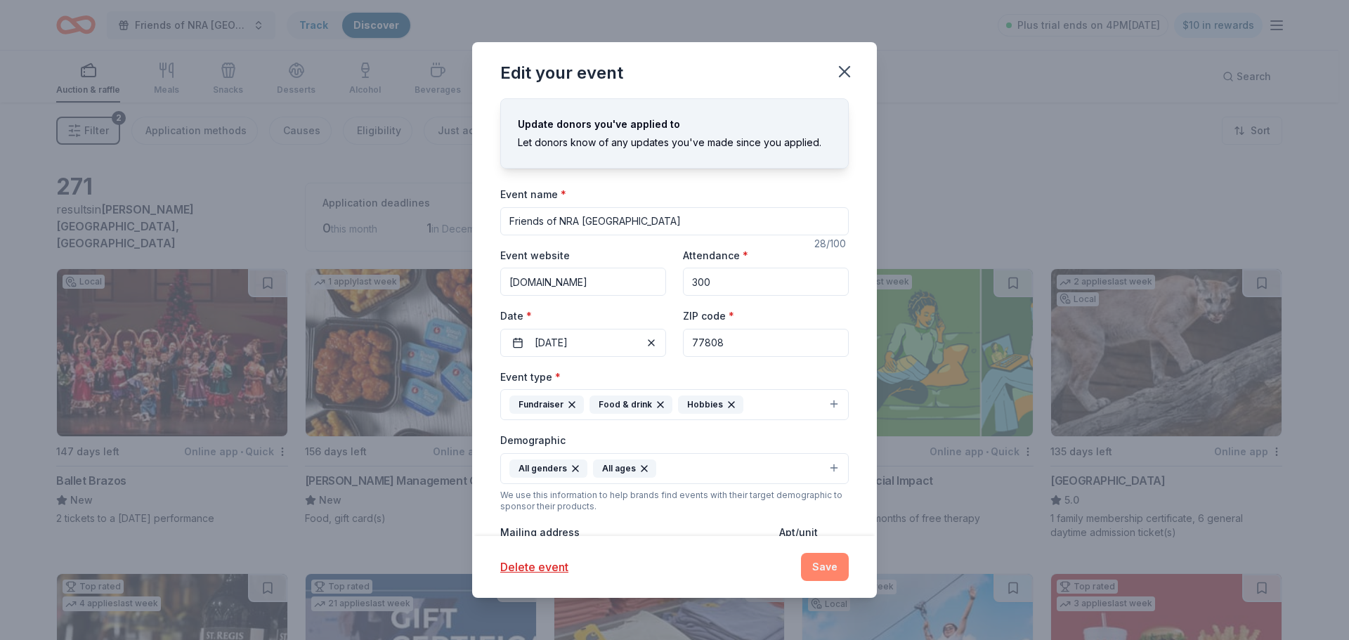
click at [816, 571] on button "Save" at bounding box center [825, 567] width 48 height 28
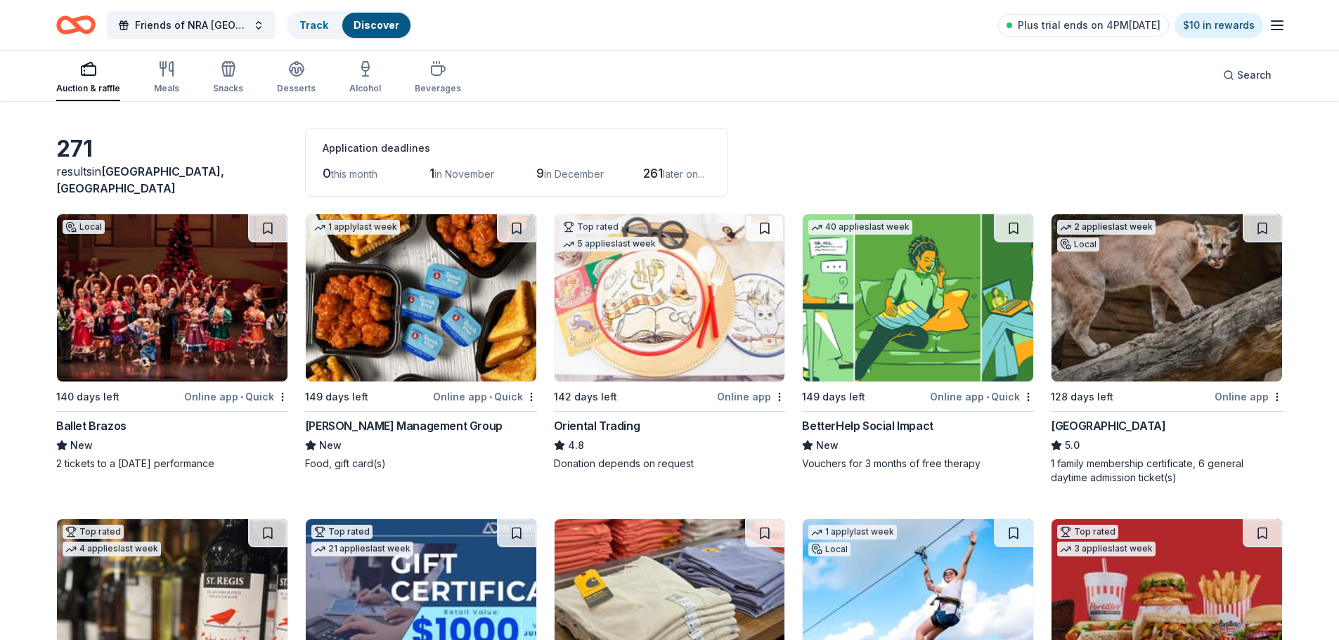
scroll to position [70, 0]
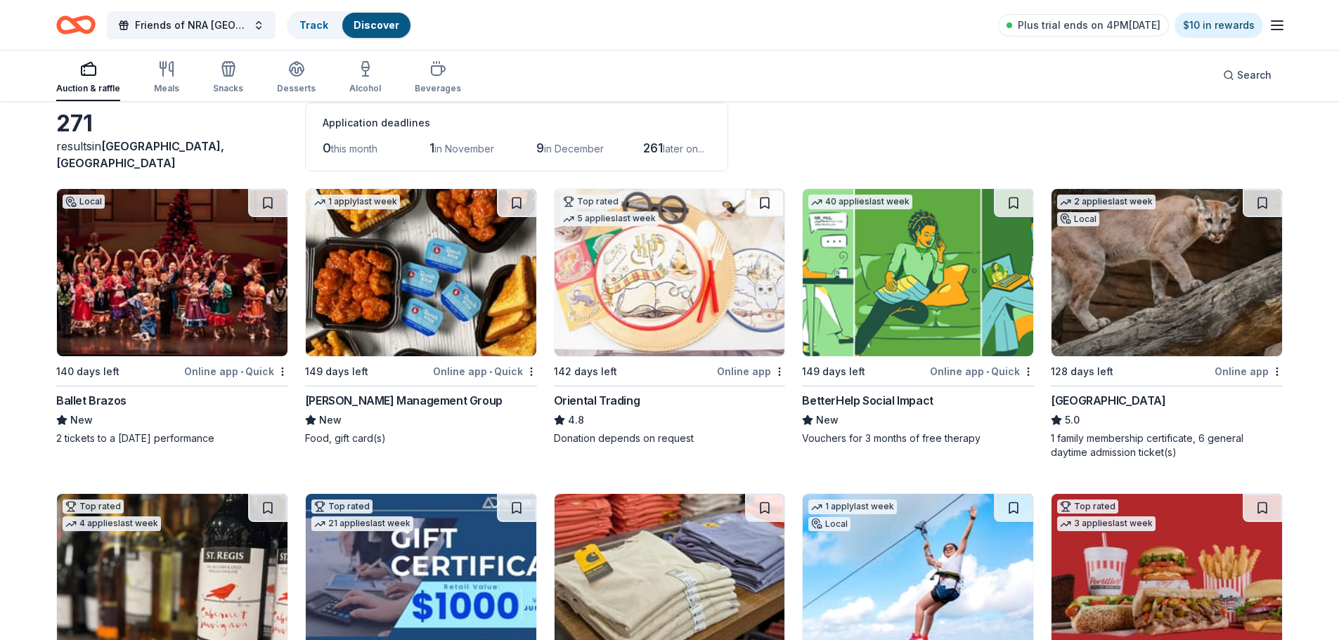
click at [448, 152] on span "in November" at bounding box center [464, 149] width 60 height 12
click at [450, 147] on span "in November" at bounding box center [464, 149] width 60 height 12
click at [412, 408] on div "Avants Management Group" at bounding box center [403, 400] width 197 height 17
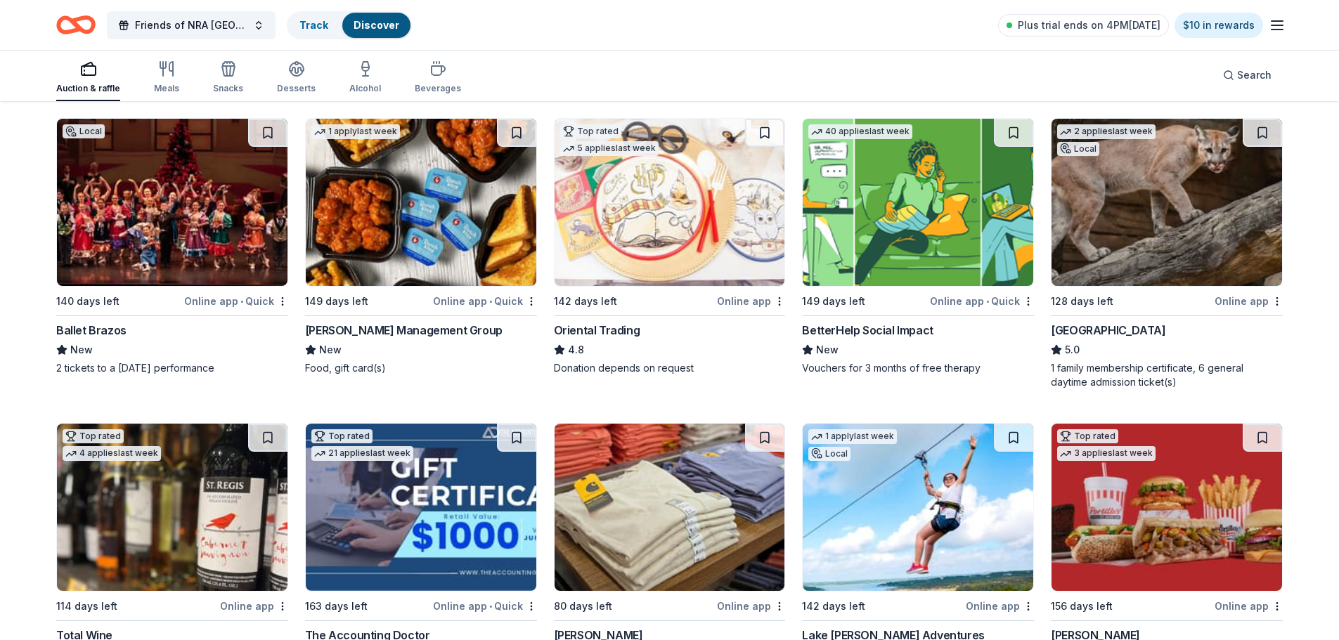
click at [587, 334] on div "Oriental Trading" at bounding box center [597, 330] width 86 height 17
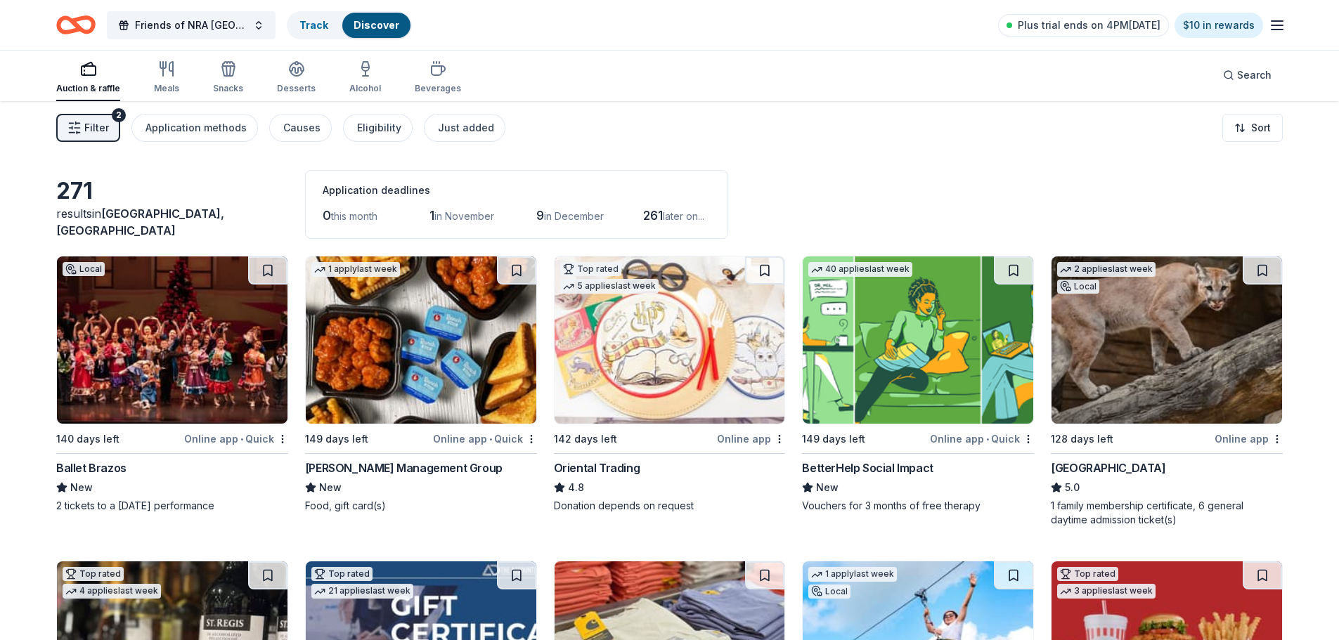
scroll to position [0, 0]
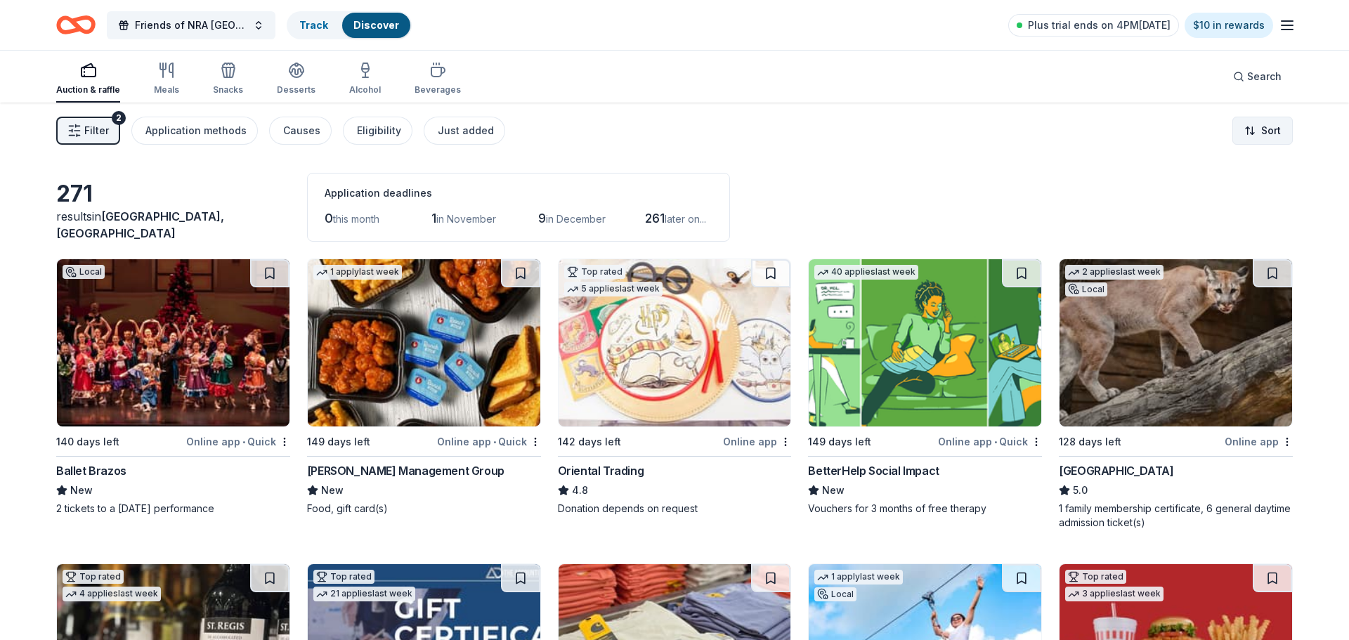
click at [1241, 134] on html "Friends of NRA Brazos Valley Track Discover Plus trial ends on 4PM, 10/15 $10 i…" at bounding box center [674, 320] width 1349 height 640
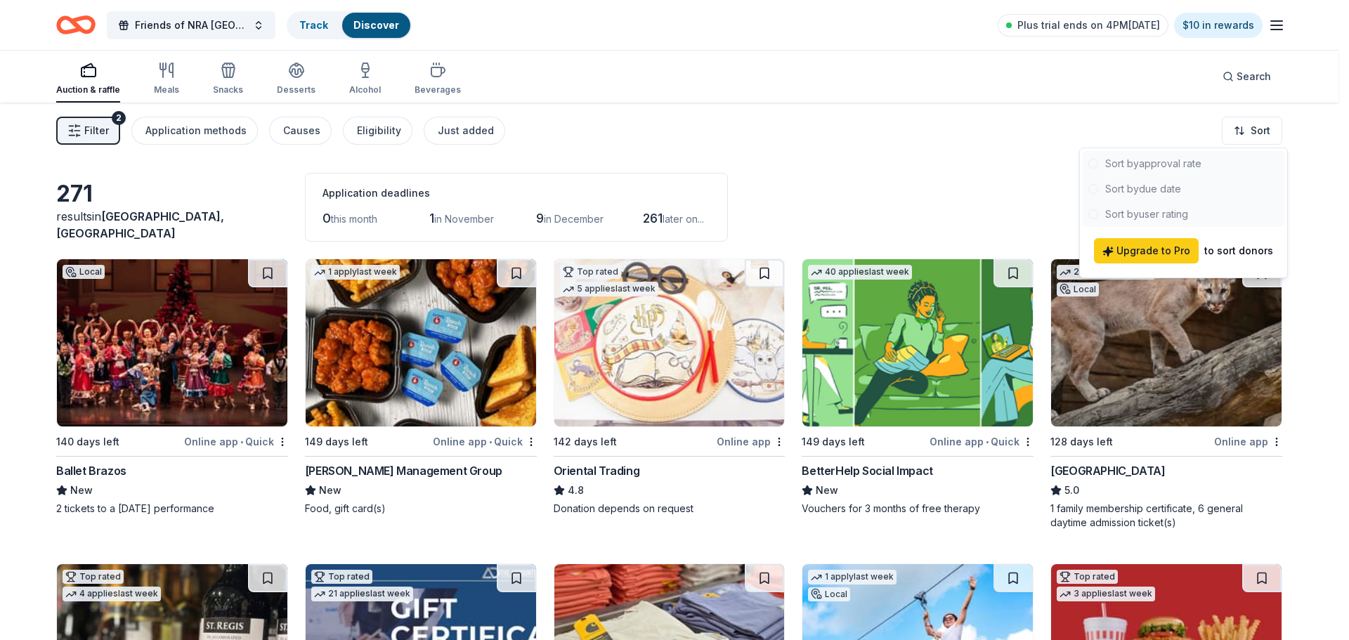
click at [1174, 190] on div at bounding box center [1184, 189] width 202 height 76
click at [1174, 189] on div at bounding box center [1184, 189] width 202 height 76
click at [1174, 190] on div at bounding box center [1184, 189] width 202 height 76
click at [982, 214] on html "Friends of NRA Brazos Valley Track Discover Plus trial ends on 4PM, 10/15 $10 i…" at bounding box center [674, 320] width 1349 height 640
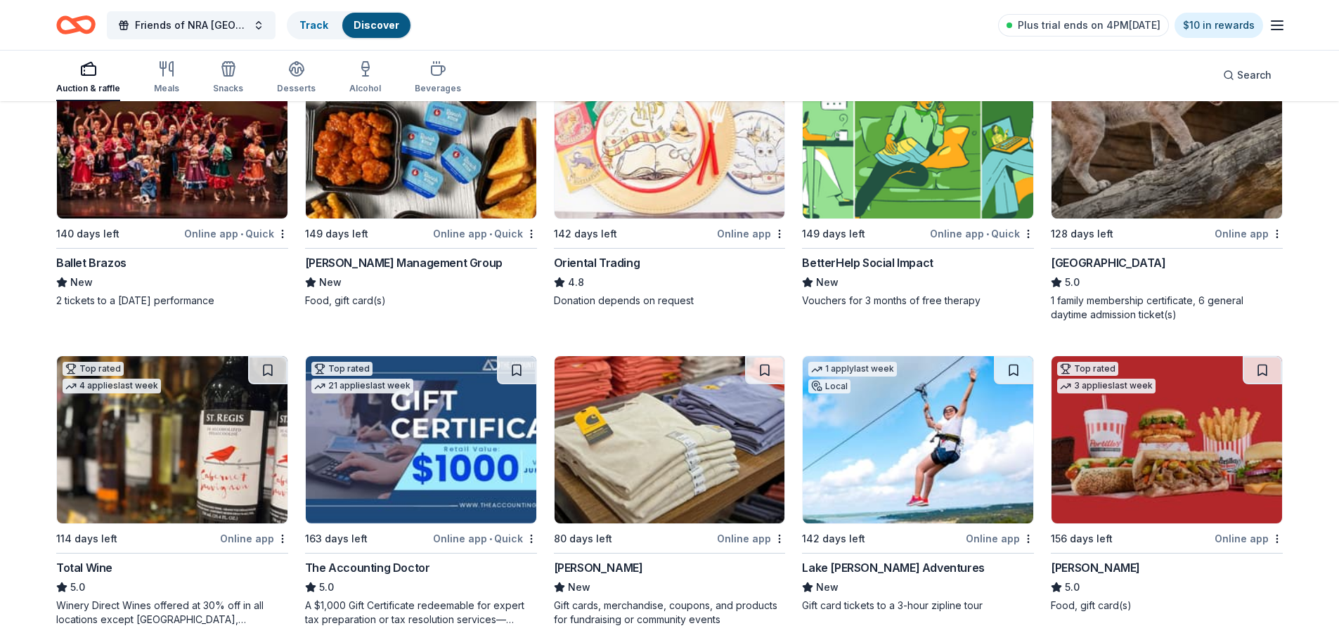
scroll to position [281, 0]
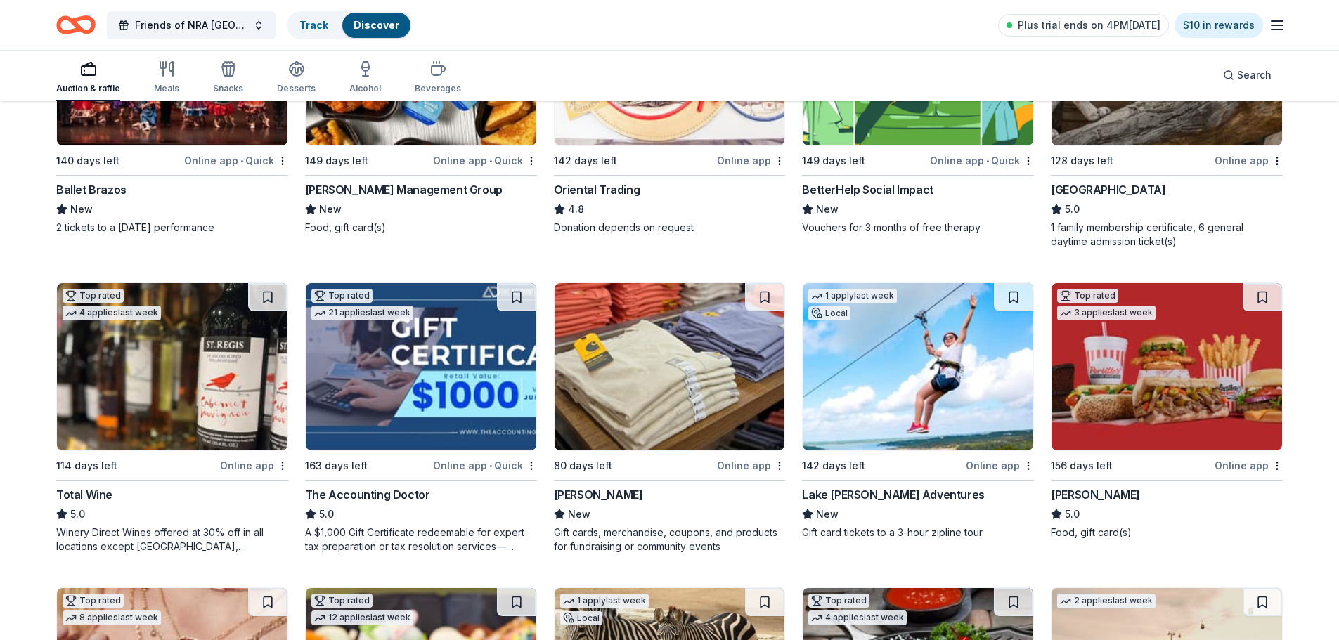
click at [1111, 183] on div "Houston Zoo" at bounding box center [1108, 189] width 115 height 17
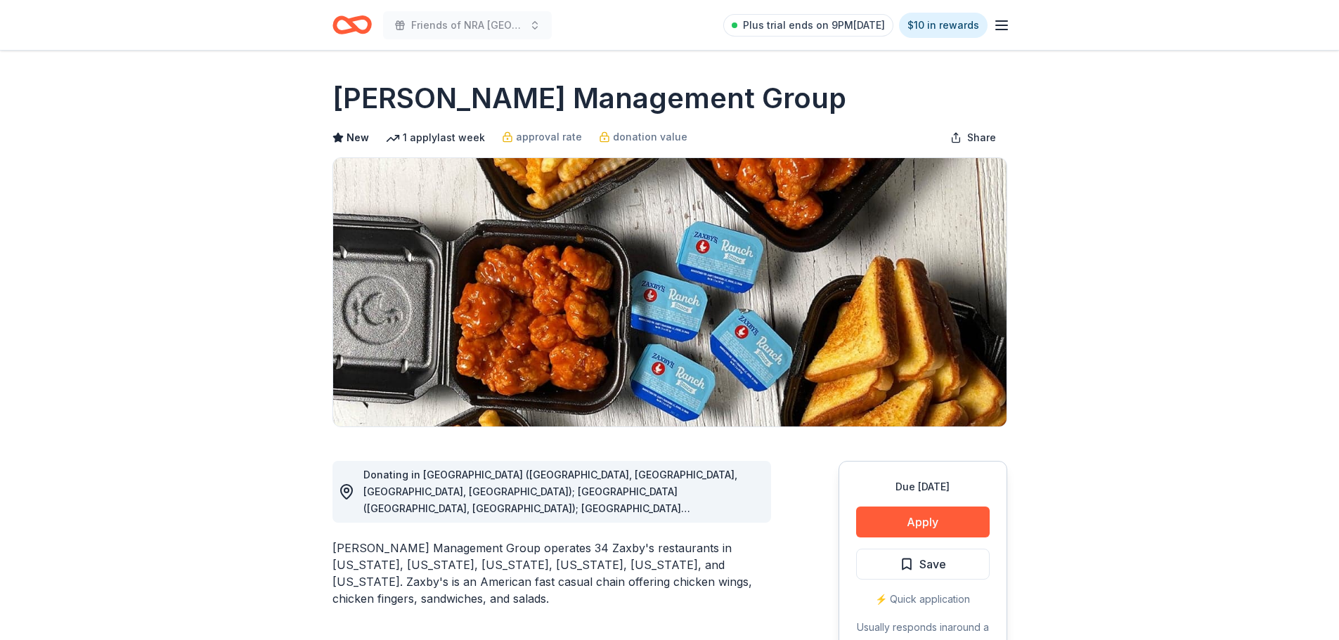
scroll to position [70, 0]
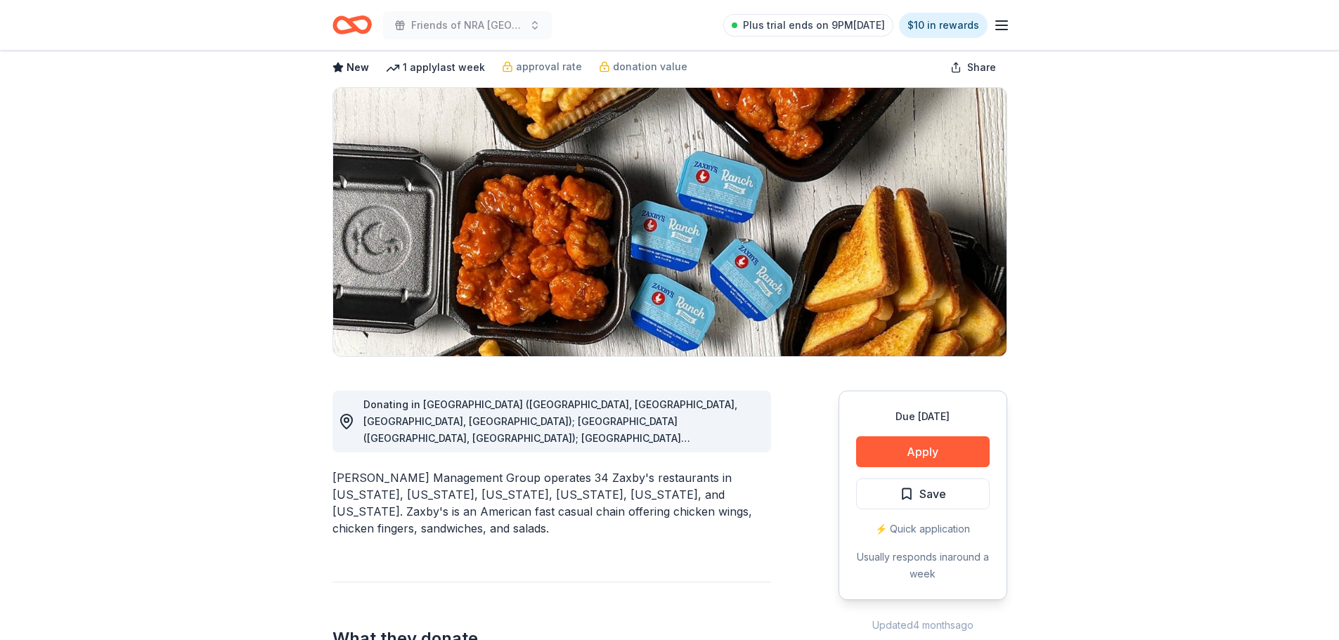
click at [719, 441] on span "Donating in [GEOGRAPHIC_DATA] ([GEOGRAPHIC_DATA], [GEOGRAPHIC_DATA], [GEOGRAPHI…" at bounding box center [550, 488] width 374 height 181
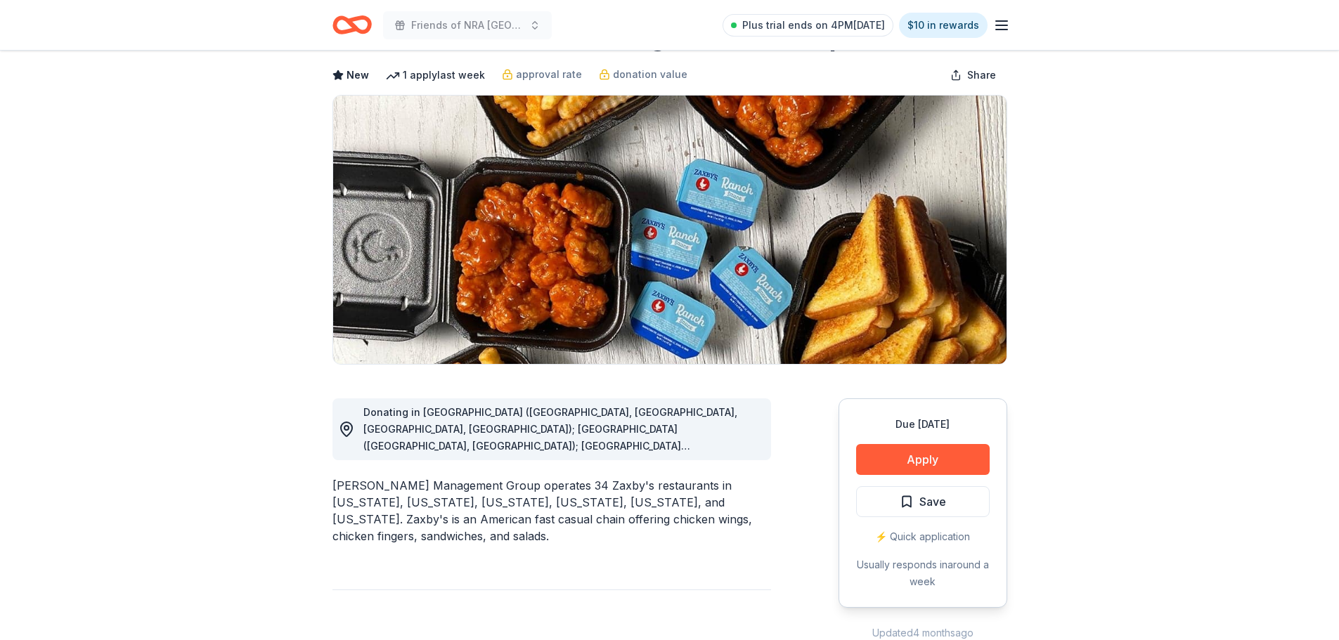
scroll to position [0, 0]
